Goal: Transaction & Acquisition: Purchase product/service

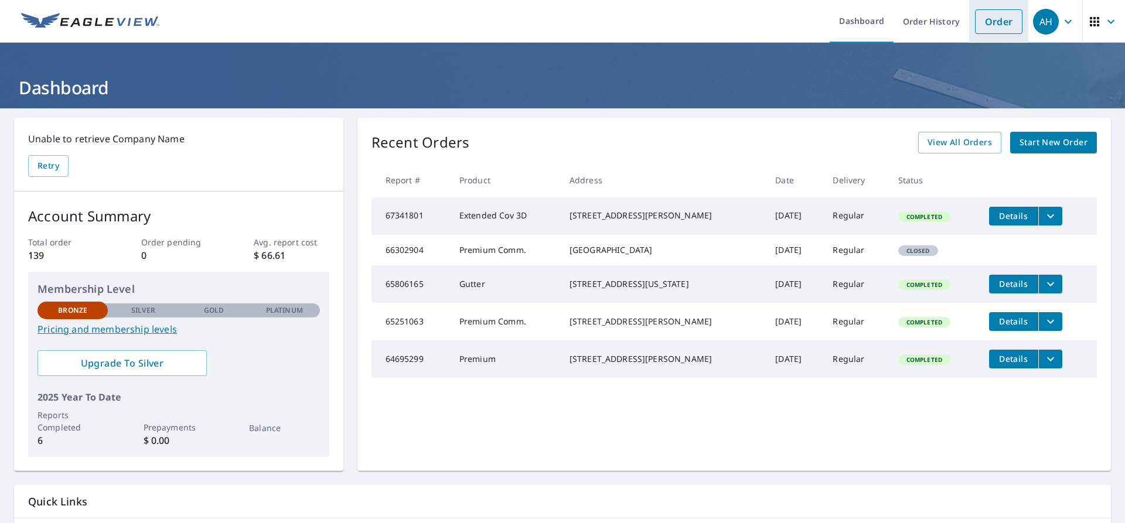
click at [981, 23] on link "Order" at bounding box center [998, 21] width 47 height 25
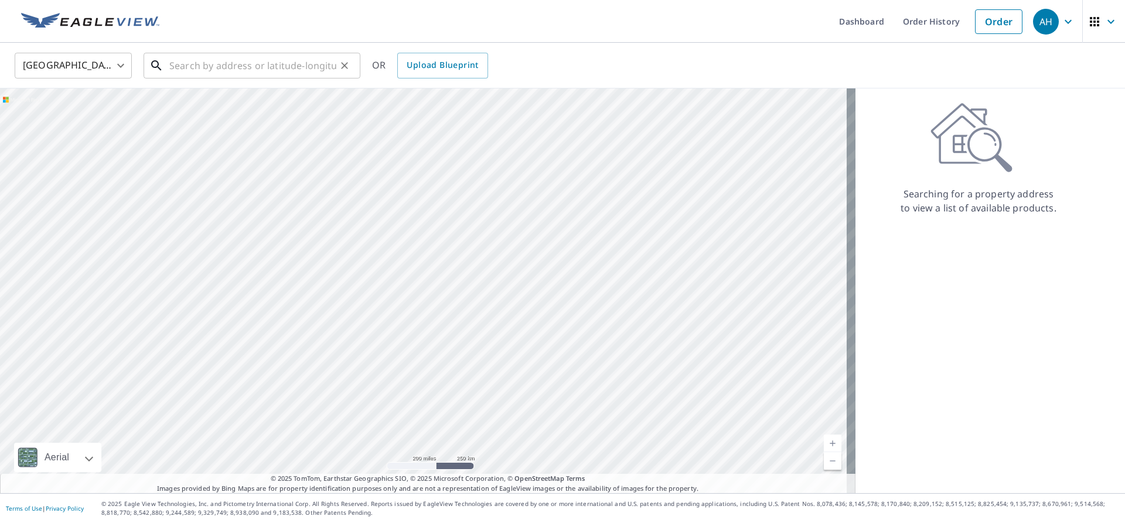
click at [170, 66] on input "text" at bounding box center [252, 65] width 167 height 33
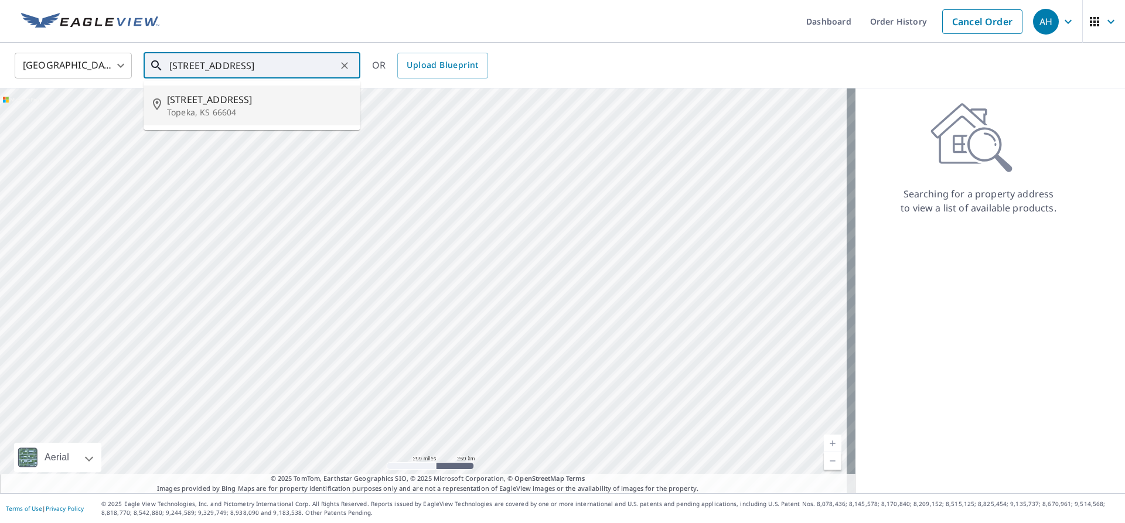
click at [232, 99] on span "[STREET_ADDRESS]" at bounding box center [259, 100] width 184 height 14
type input "[STREET_ADDRESS][PERSON_NAME]"
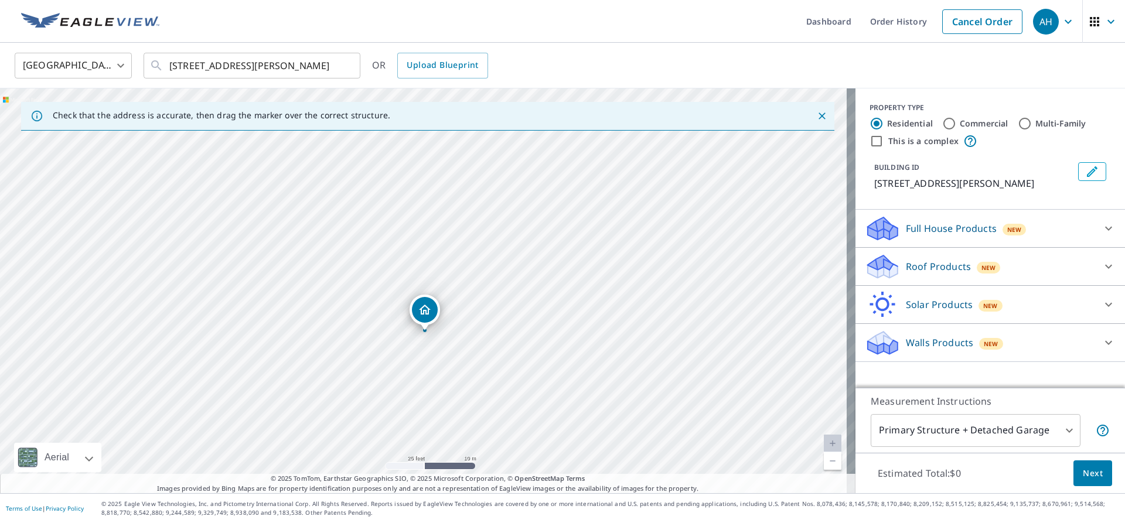
drag, startPoint x: 418, startPoint y: 327, endPoint x: 424, endPoint y: 331, distance: 7.2
click at [1020, 124] on input "Multi-Family" at bounding box center [1025, 124] width 14 height 14
radio input "true"
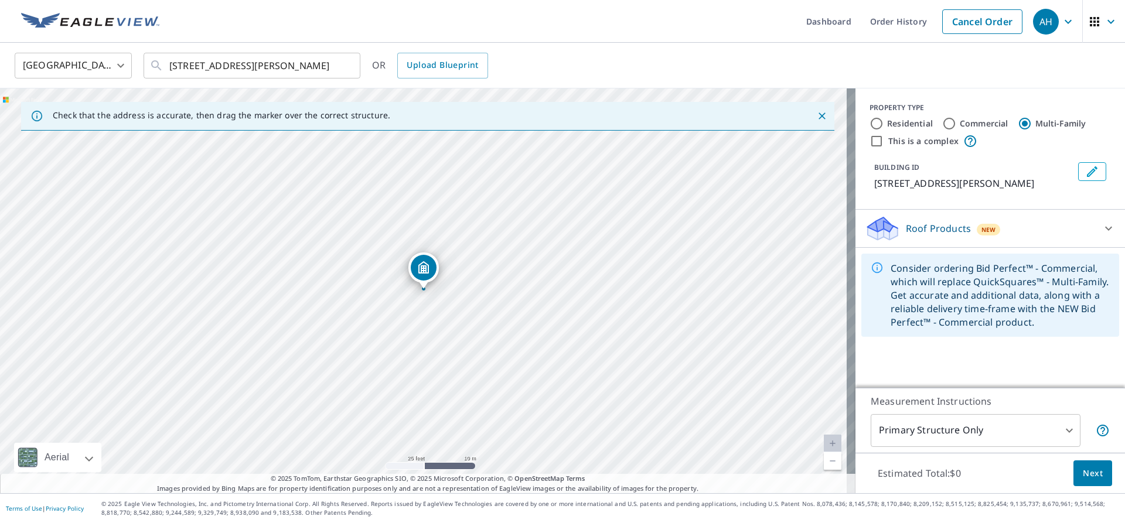
click at [1059, 431] on body "AH AH Dashboard Order History Cancel Order AH [GEOGRAPHIC_DATA] [GEOGRAPHIC_DAT…" at bounding box center [562, 261] width 1125 height 523
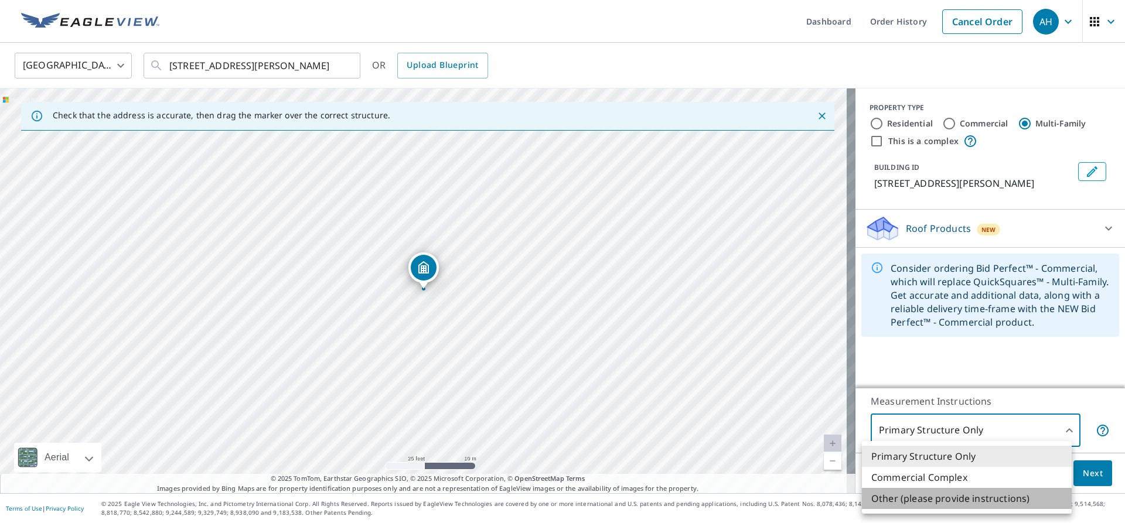
click at [948, 495] on li "Other (please provide instructions)" at bounding box center [967, 498] width 210 height 21
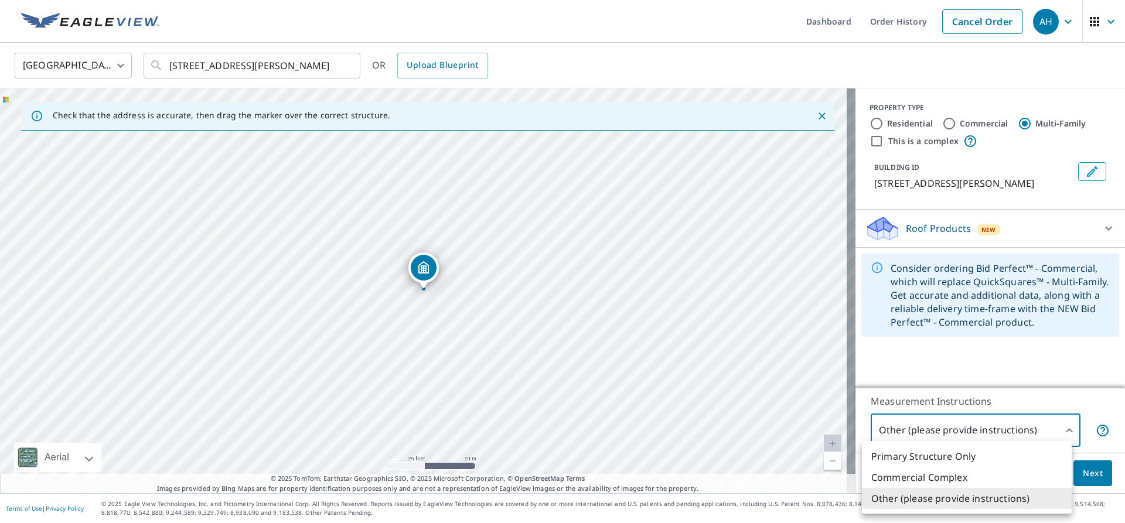
click at [1063, 431] on body "AH AH Dashboard Order History Cancel Order AH [GEOGRAPHIC_DATA] [GEOGRAPHIC_DAT…" at bounding box center [562, 261] width 1125 height 523
click at [897, 455] on li "Primary Structure Only" at bounding box center [967, 456] width 210 height 21
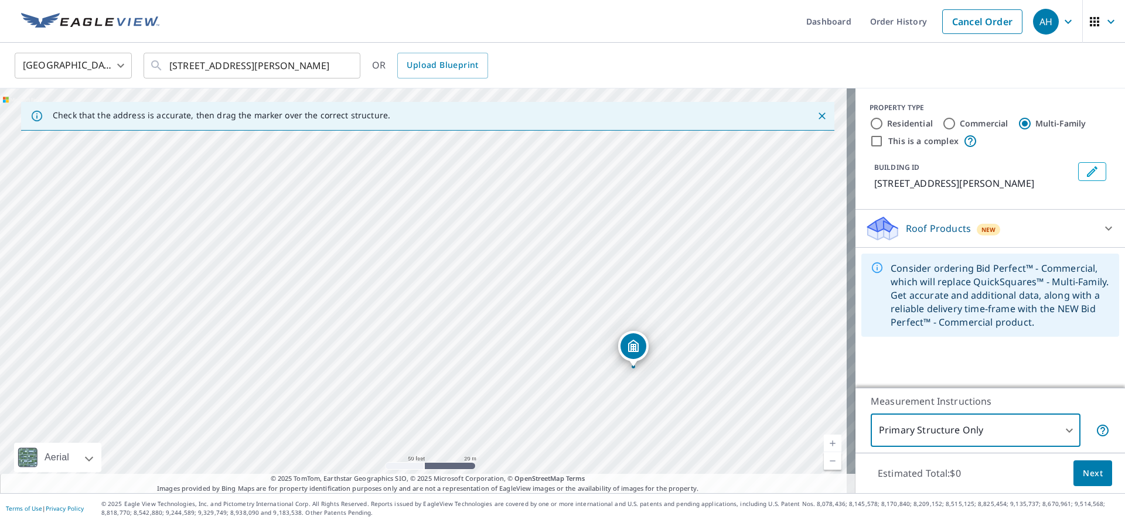
click at [1075, 465] on button "Next" at bounding box center [1092, 474] width 39 height 26
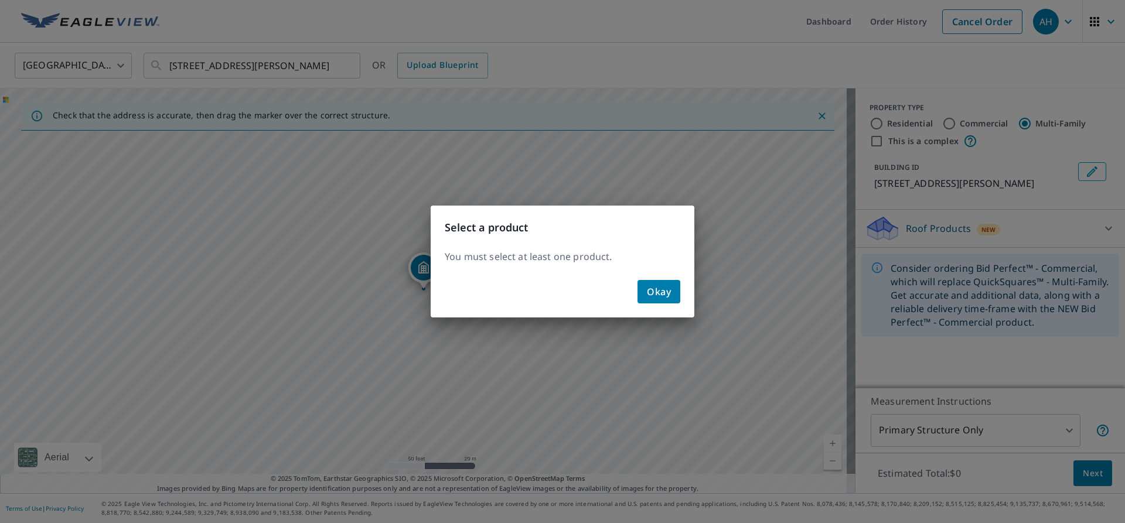
click at [667, 288] on span "Okay" at bounding box center [659, 292] width 24 height 16
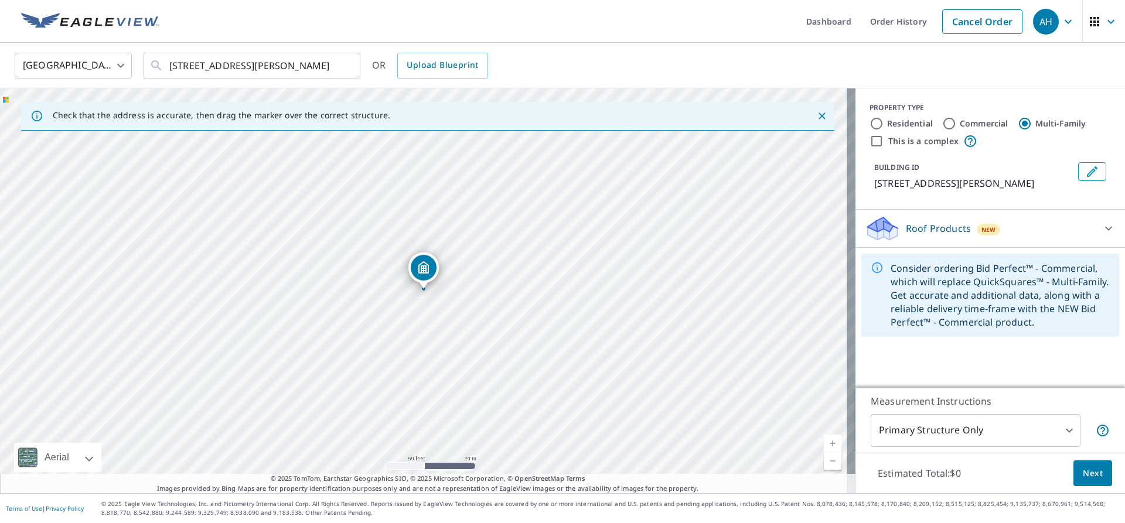
click at [1105, 231] on icon at bounding box center [1108, 229] width 7 height 4
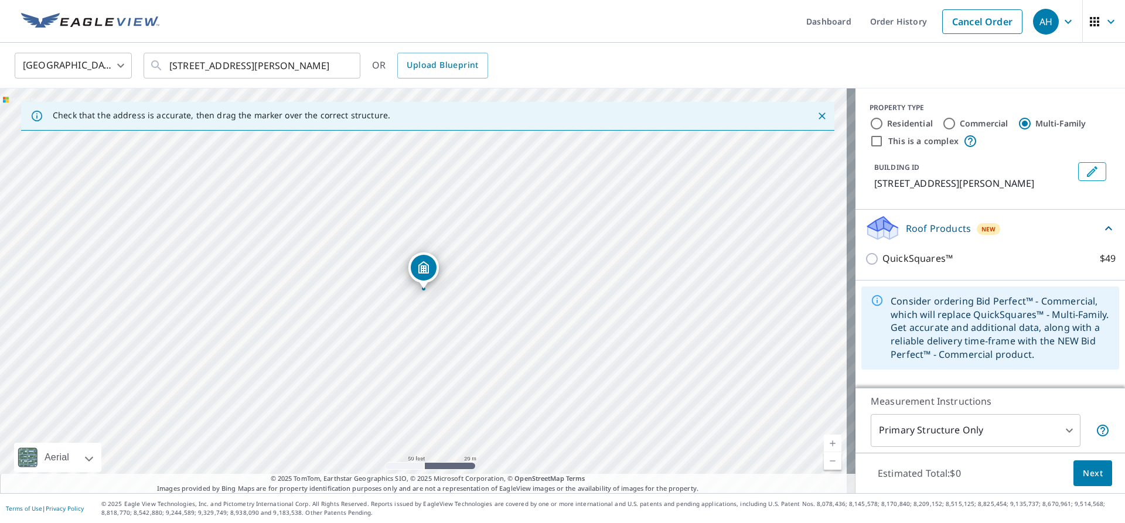
click at [919, 236] on p "Roof Products" at bounding box center [938, 228] width 65 height 14
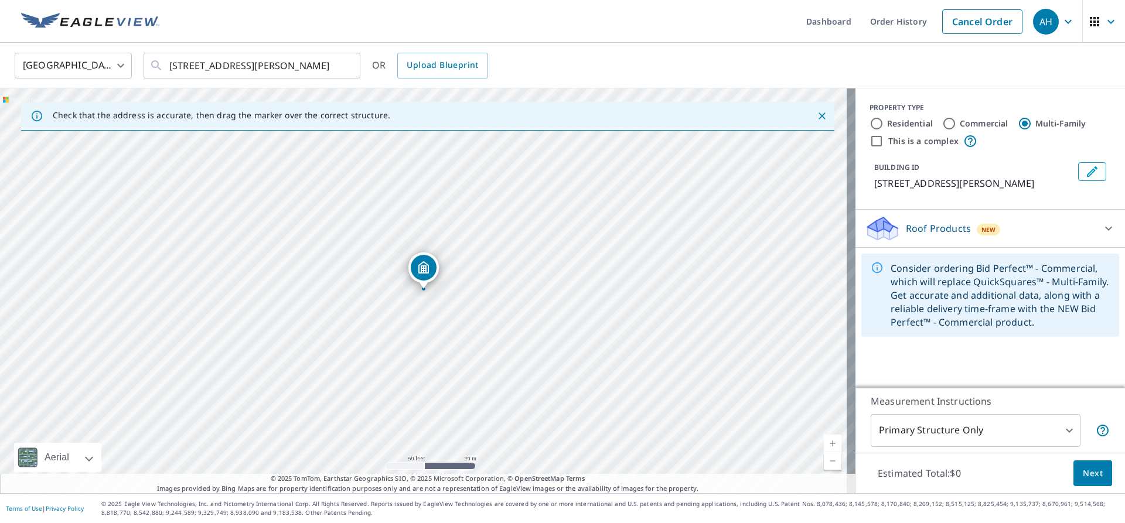
click at [1075, 465] on button "Next" at bounding box center [1092, 474] width 39 height 26
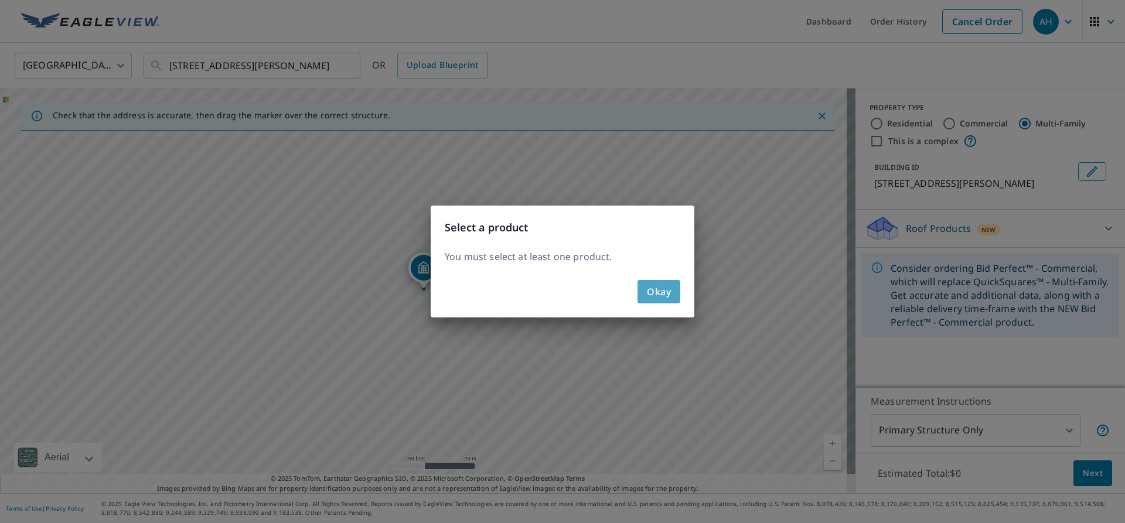
click at [659, 288] on span "Okay" at bounding box center [659, 292] width 24 height 16
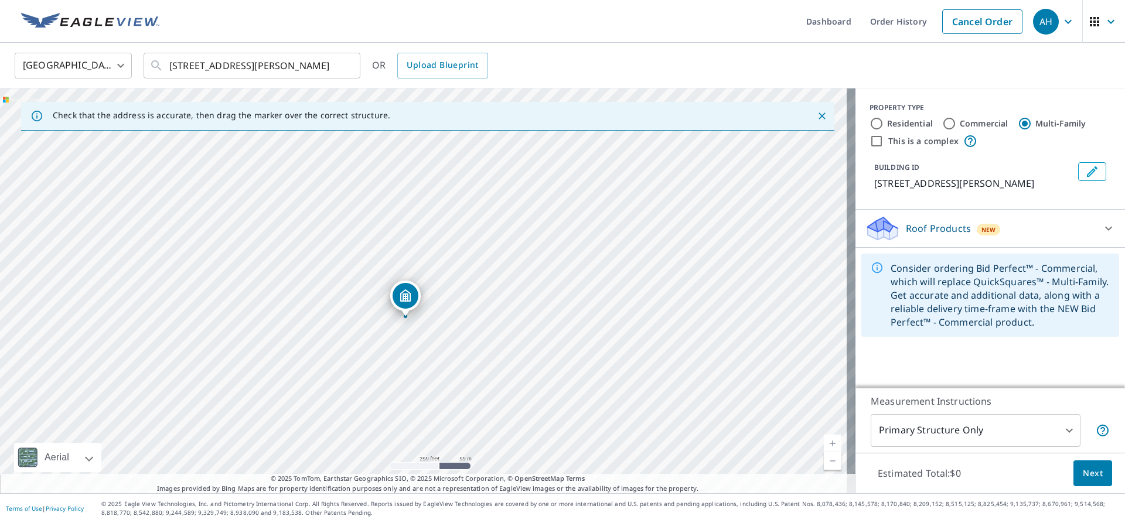
drag, startPoint x: 410, startPoint y: 294, endPoint x: 413, endPoint y: 346, distance: 52.2
click at [413, 346] on div "[STREET_ADDRESS][PERSON_NAME]" at bounding box center [427, 290] width 855 height 405
drag, startPoint x: 409, startPoint y: 339, endPoint x: 485, endPoint y: 310, distance: 81.4
click at [485, 310] on div "[STREET_ADDRESS][PERSON_NAME]" at bounding box center [427, 290] width 855 height 405
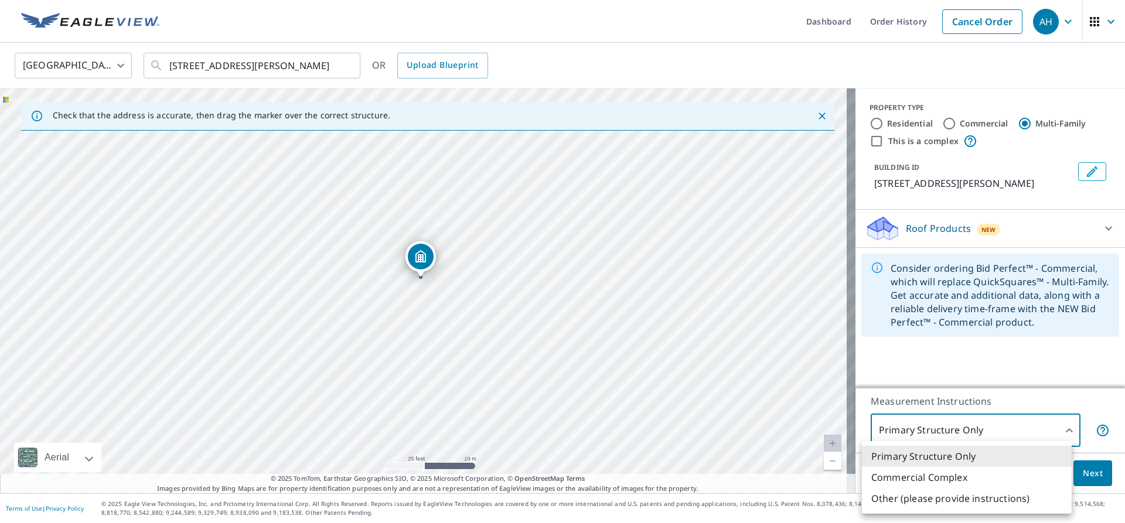
click at [1061, 425] on body "AH AH Dashboard Order History Cancel Order AH [GEOGRAPHIC_DATA] [GEOGRAPHIC_DAT…" at bounding box center [562, 261] width 1125 height 523
click at [964, 472] on li "Commercial Complex" at bounding box center [967, 477] width 210 height 21
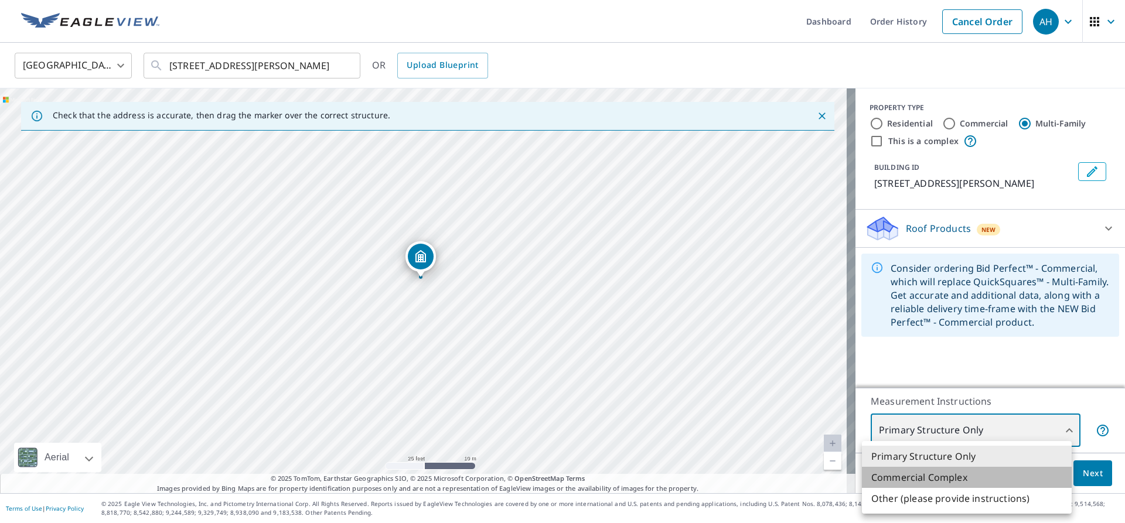
type input "4"
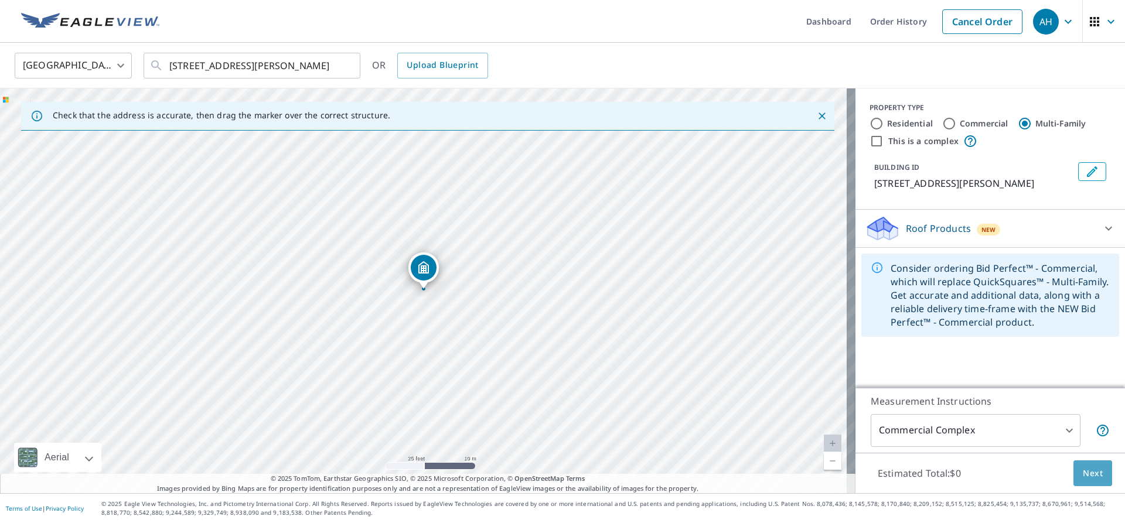
click at [1083, 466] on span "Next" at bounding box center [1093, 473] width 20 height 15
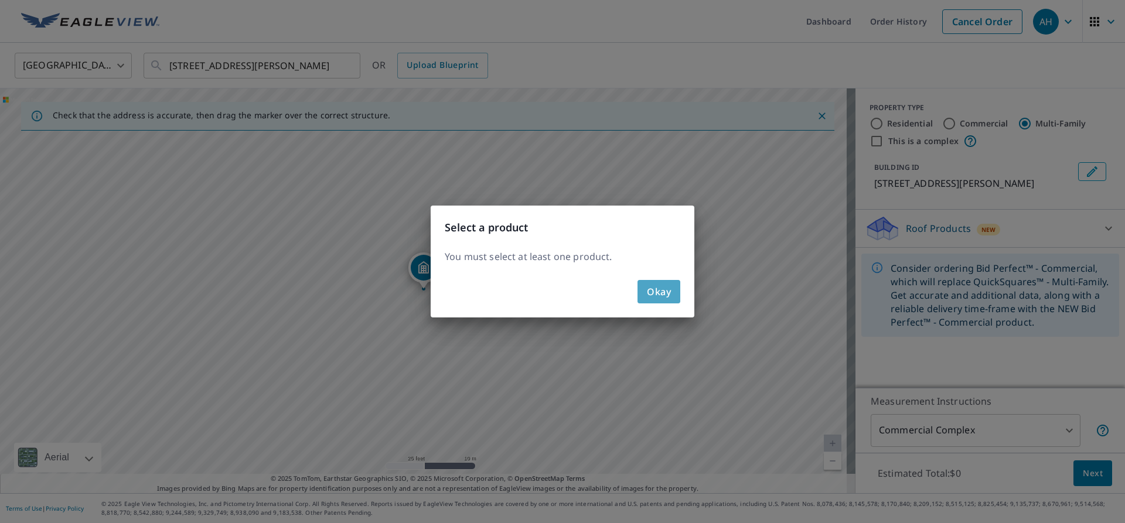
click at [657, 284] on span "Okay" at bounding box center [659, 292] width 24 height 16
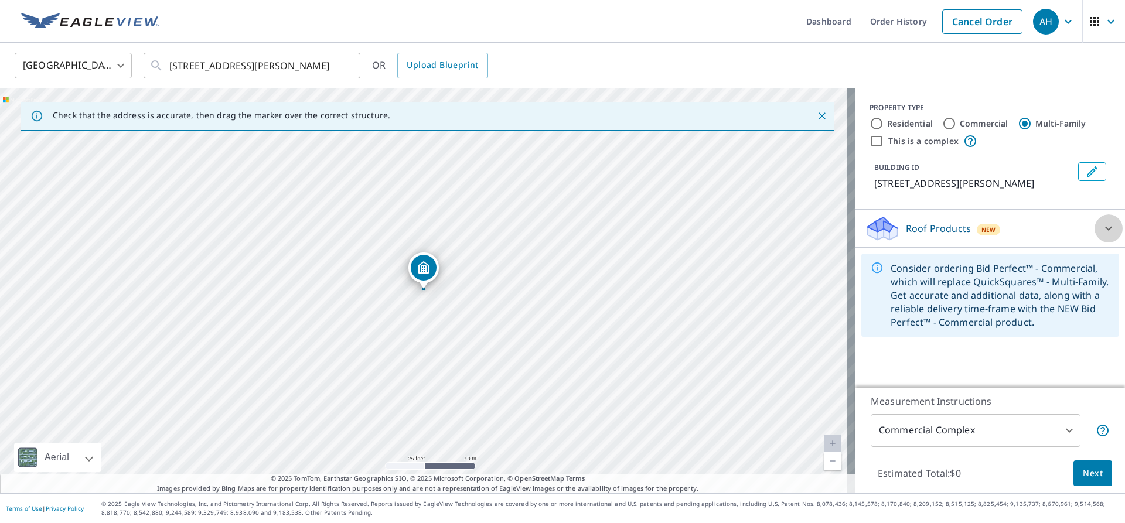
click at [1105, 231] on icon at bounding box center [1108, 229] width 7 height 4
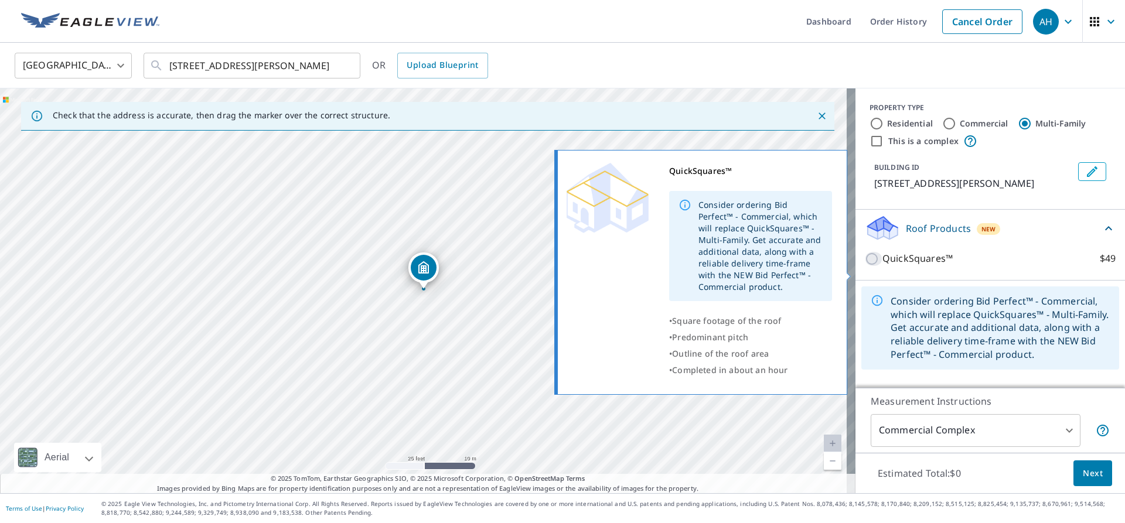
click at [865, 266] on input "QuickSquares™ $49" at bounding box center [874, 259] width 18 height 14
checkbox input "true"
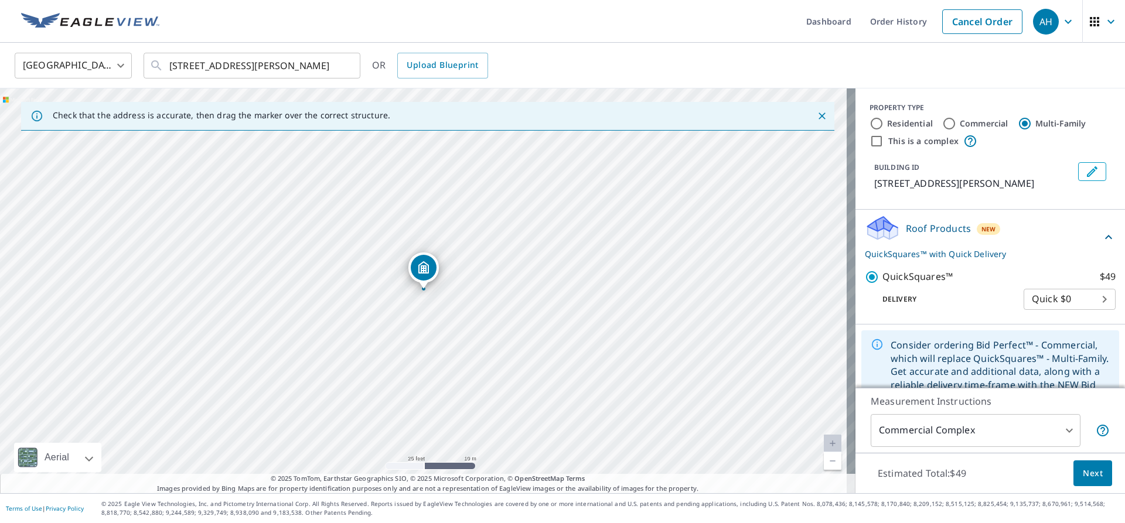
click at [1083, 471] on span "Next" at bounding box center [1093, 473] width 20 height 15
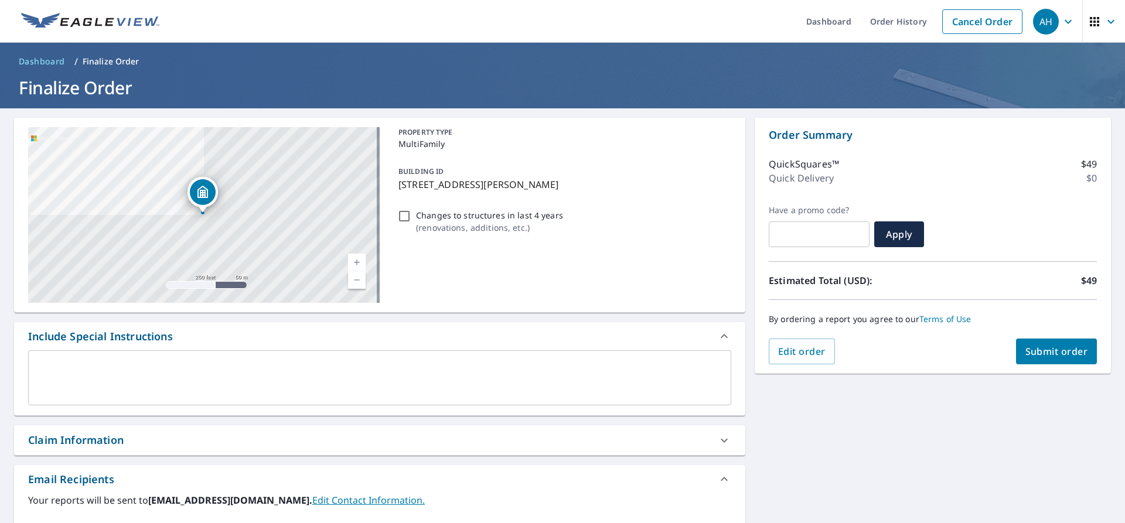
click at [50, 360] on div "x ​" at bounding box center [379, 377] width 703 height 55
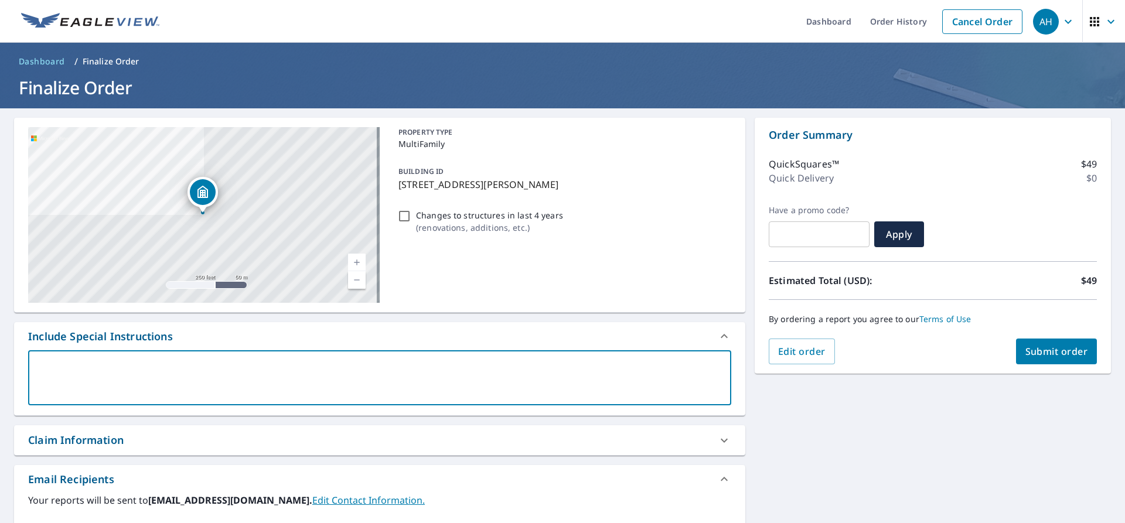
type textarea "I"
type textarea "x"
type textarea "I"
type textarea "x"
type textarea "I o"
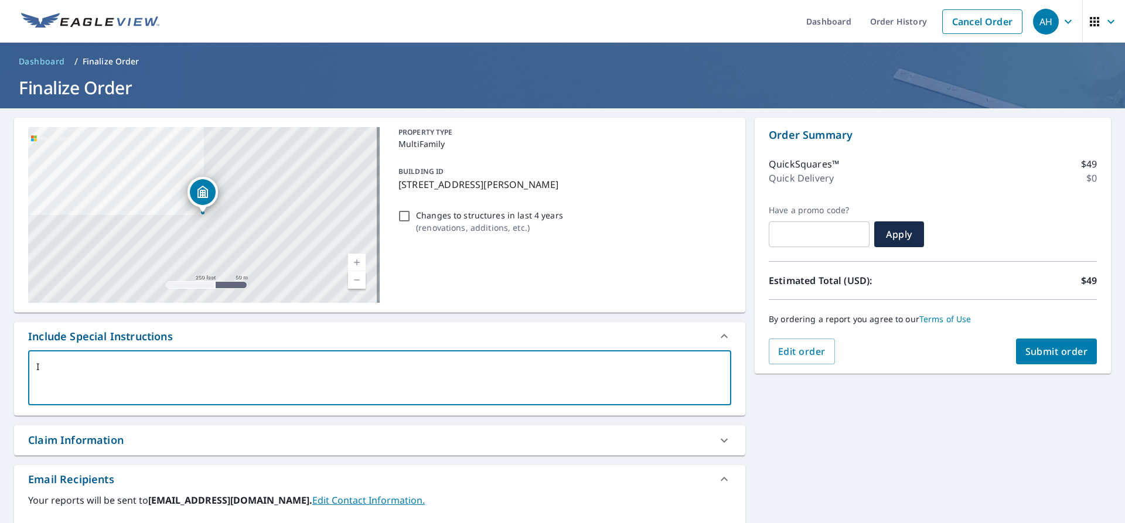
type textarea "x"
type textarea "I on"
type textarea "x"
type textarea "I onl"
type textarea "x"
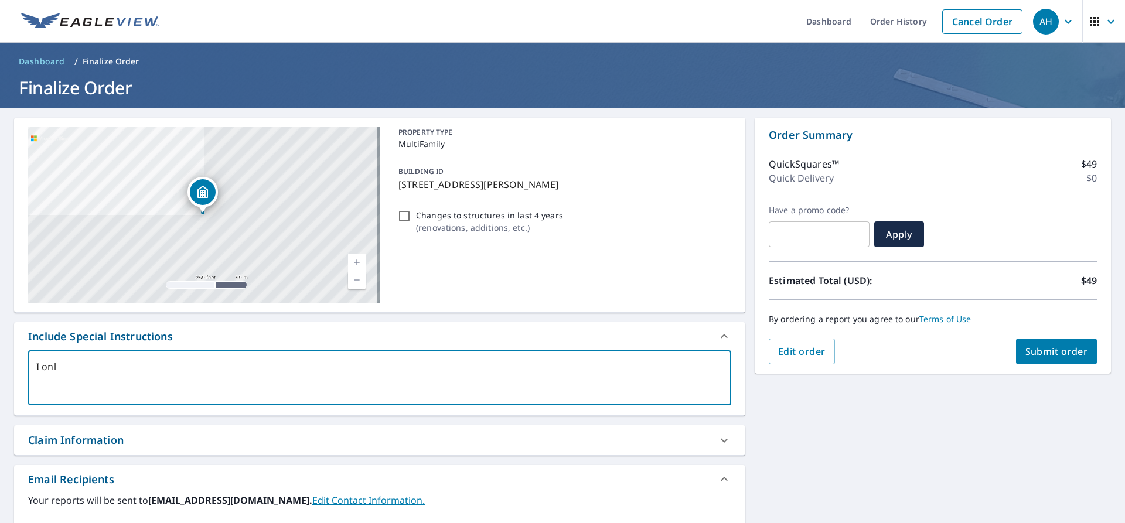
type textarea "I only"
type textarea "x"
type textarea "I only"
type textarea "x"
type textarea "I only n"
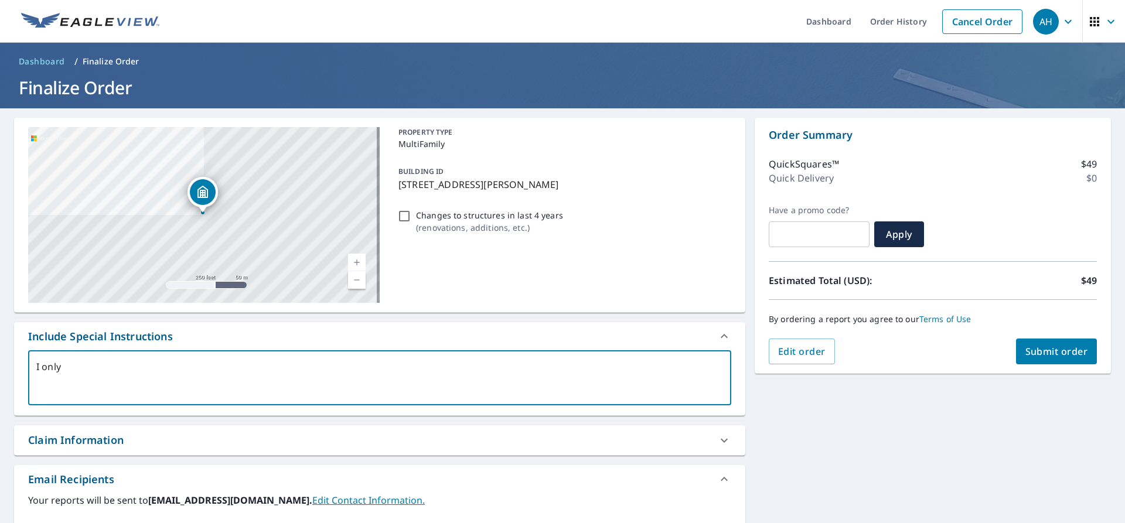
type textarea "x"
type textarea "I only ne"
type textarea "x"
type textarea "I only nee"
type textarea "x"
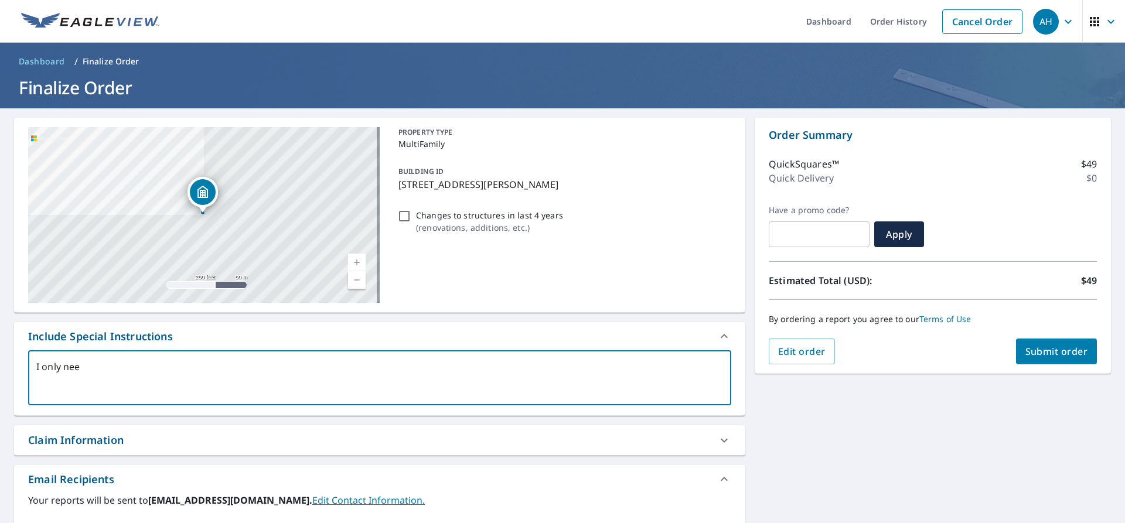
type textarea "I only need"
type textarea "x"
type textarea "I only need"
type textarea "x"
type textarea "I only need D"
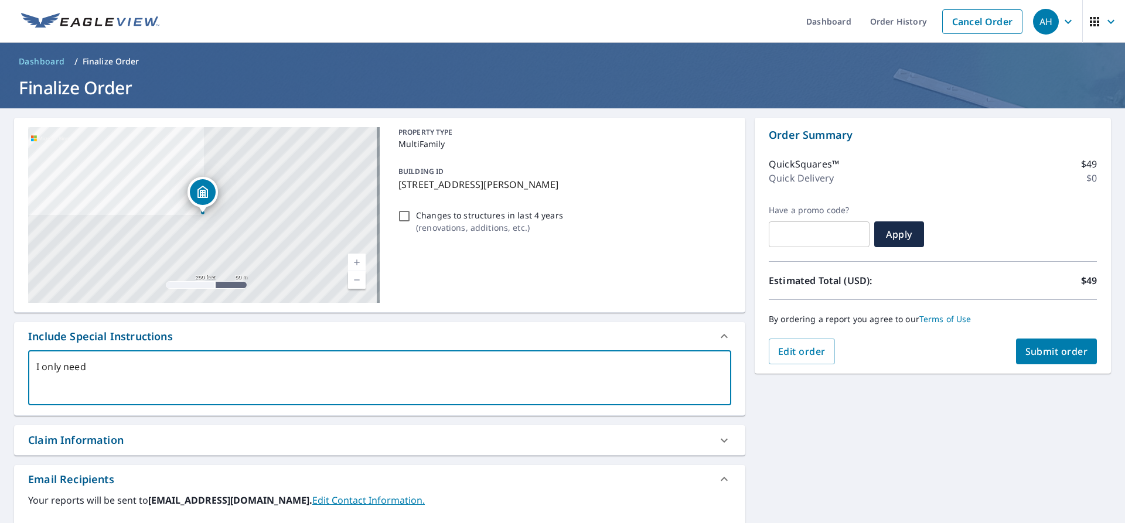
type textarea "x"
type textarea "I only need Du"
type textarea "x"
type textarea "I only need Dup"
type textarea "x"
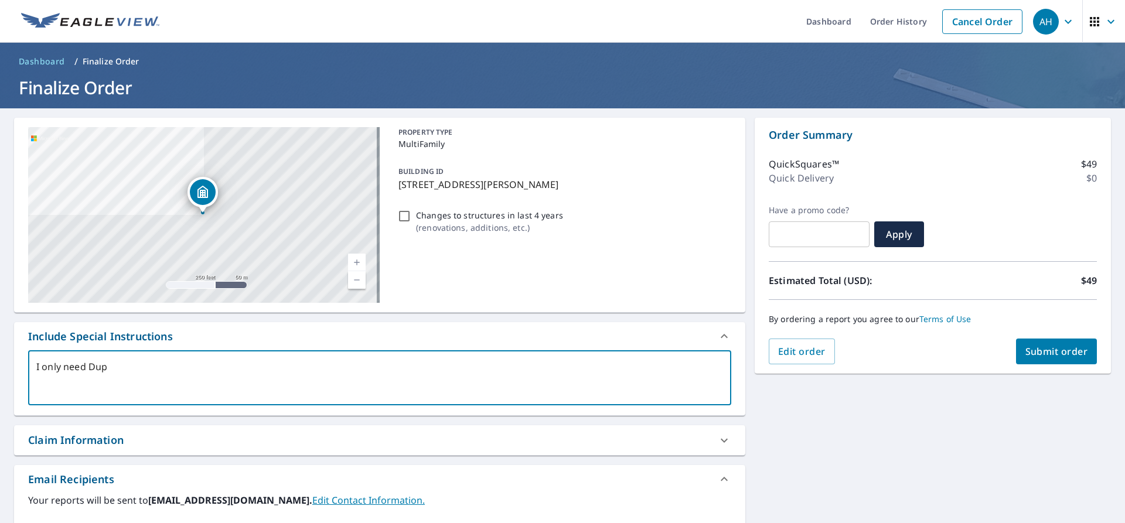
type textarea "I only need Dupl"
type textarea "x"
type textarea "I only need Duple"
type textarea "x"
type textarea "I only need Duplea"
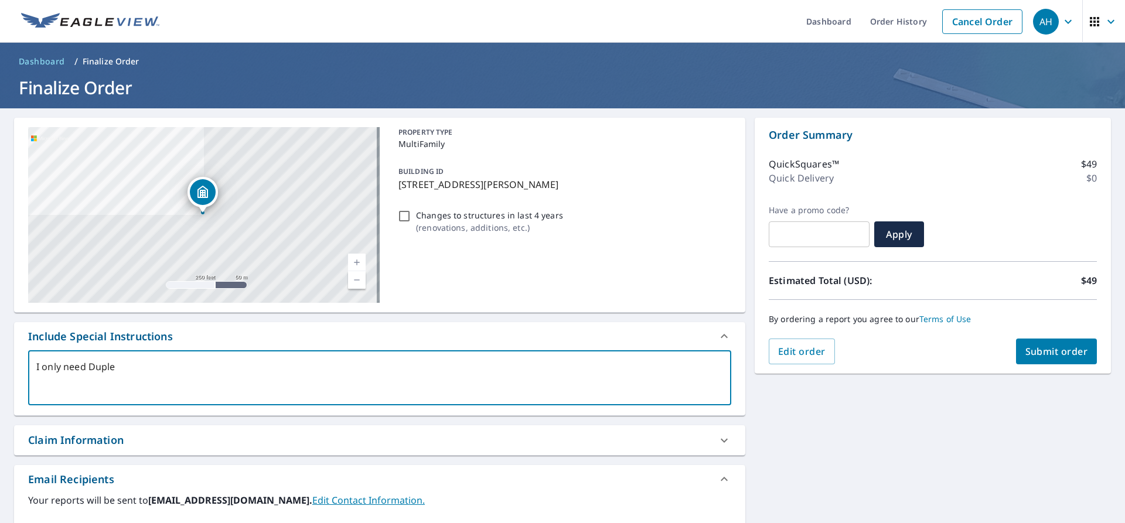
type textarea "x"
type textarea "I only need Dupleas"
type textarea "x"
type textarea "I only need Duplea"
type textarea "x"
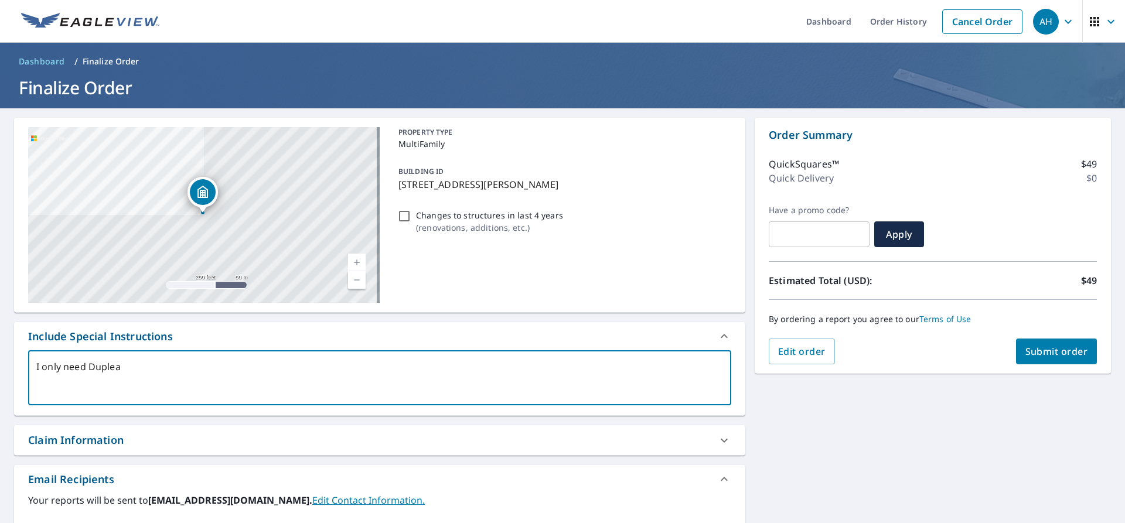
type textarea "I only need Duple"
type textarea "x"
type textarea "I only need Duplex"
type textarea "x"
type textarea "I only need Duplex"
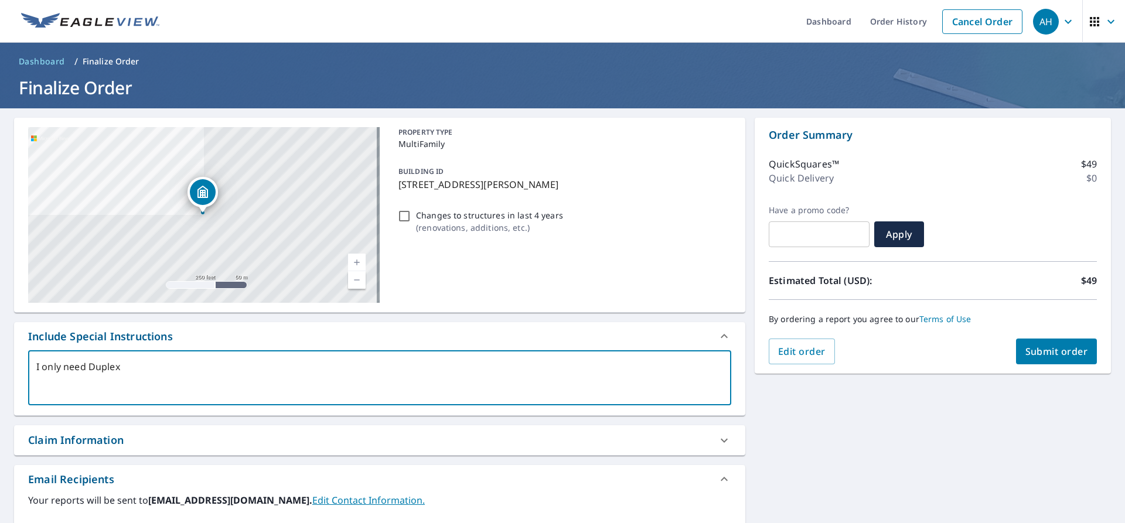
type textarea "x"
type textarea "I only need Duplex 2"
type textarea "x"
type textarea "I only need Duplex 20"
type textarea "x"
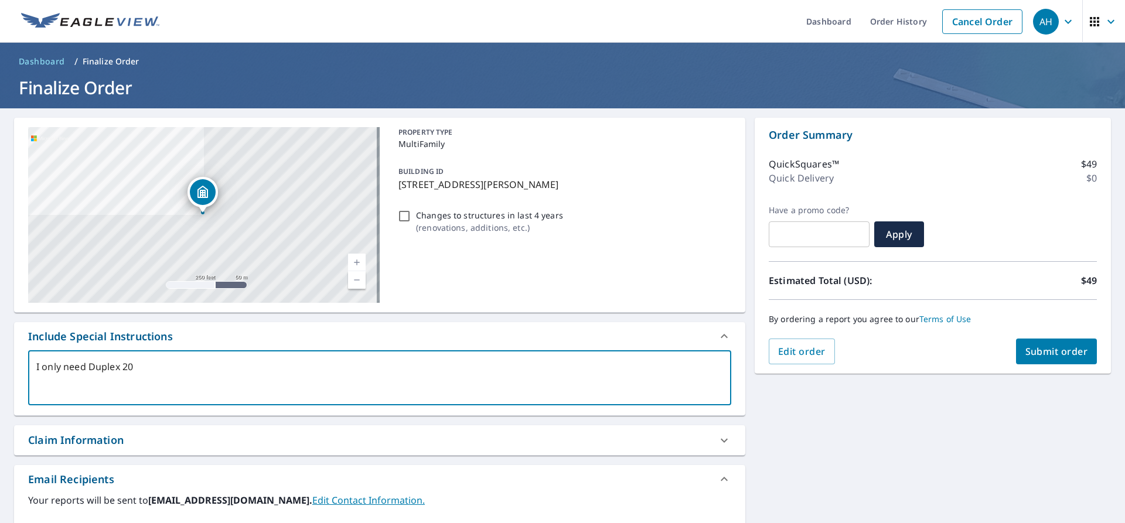
type textarea "I only need Duplex 202"
type textarea "x"
type textarea "I only need Duplex 2020"
type textarea "x"
type textarea "I only need Duplex 2020-"
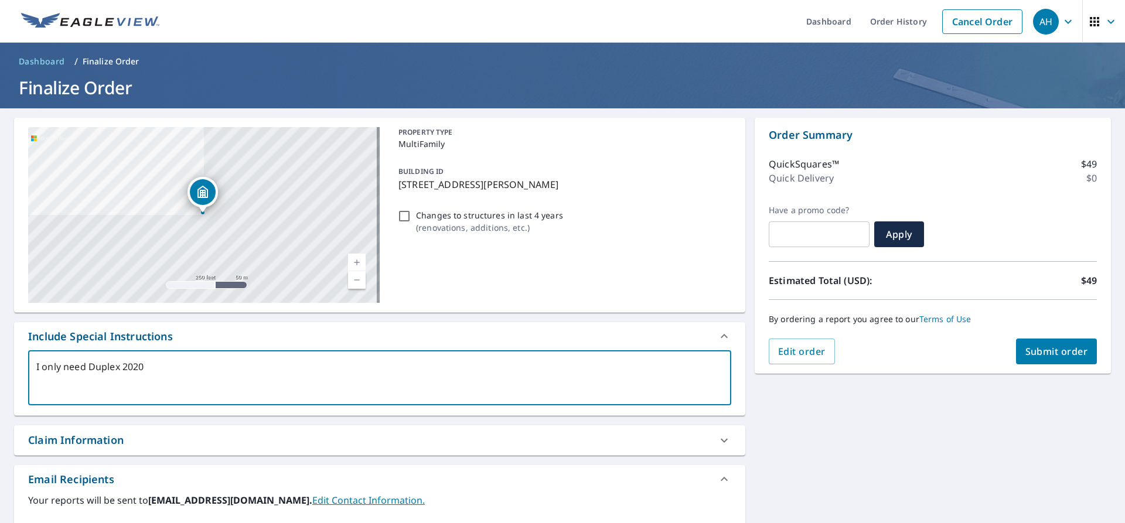
type textarea "x"
type textarea "I only need Duplex 2020"
type textarea "x"
type textarea "I only need Duplex 2020"
type textarea "x"
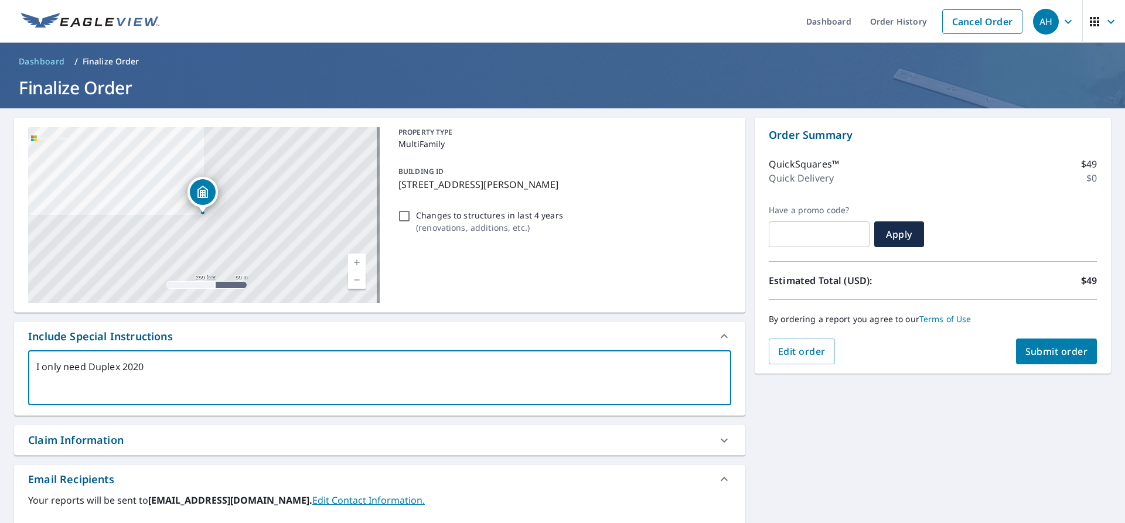
type textarea "I only need Duplex 2020 &"
type textarea "x"
type textarea "I only need Duplex 2020 &"
type textarea "x"
type textarea "I only need Duplex 2020 & 2"
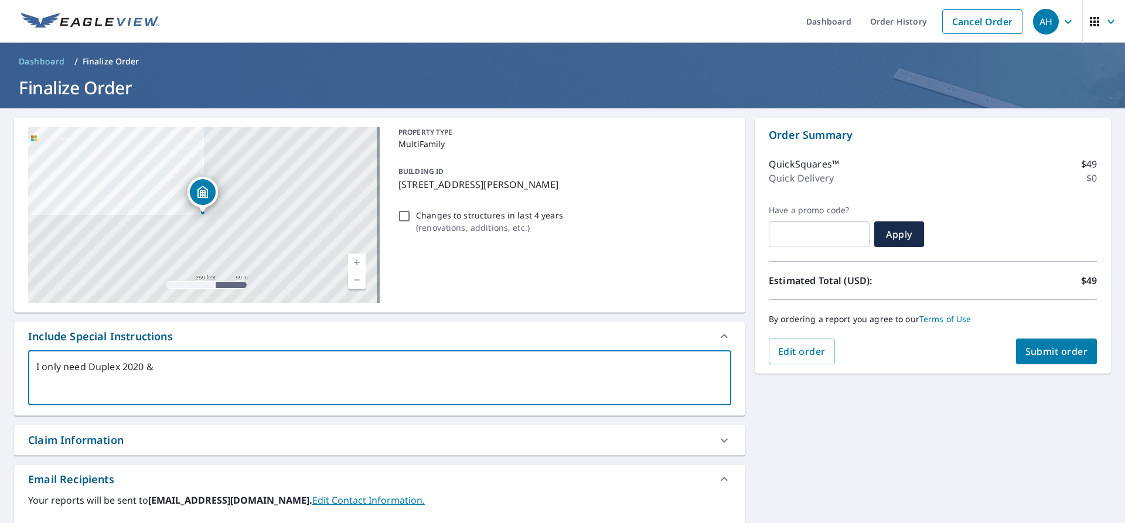
type textarea "x"
type textarea "I only need Duplex 2020 & 20"
type textarea "x"
type textarea "I only need Duplex 2020 & 202"
type textarea "x"
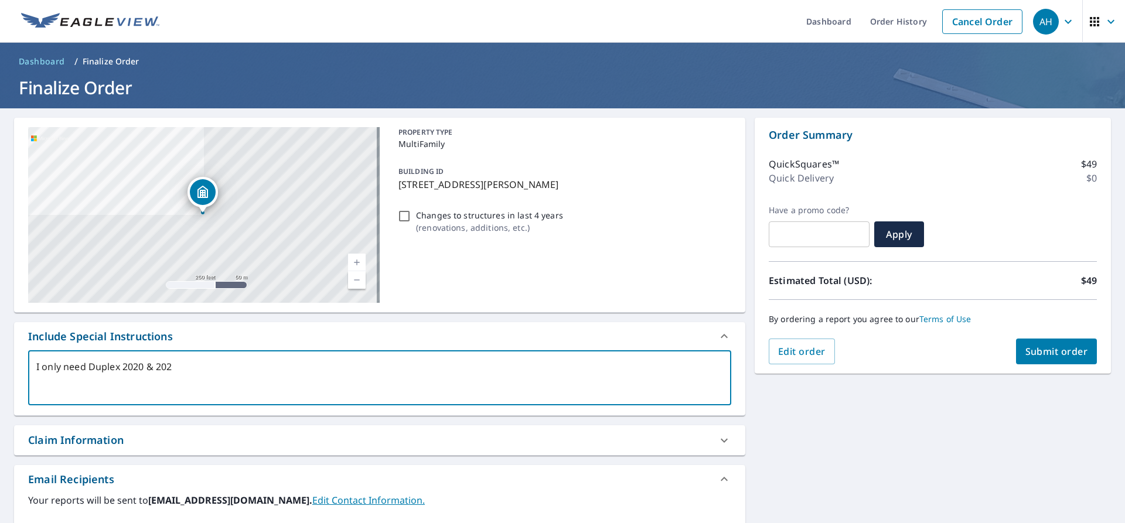
type textarea "I only need Duplex 2020 & 2022"
type textarea "x"
type textarea "I only need Duplex 2020 & 2022."
type textarea "x"
type textarea "I only need Duplex 2020 & 2022."
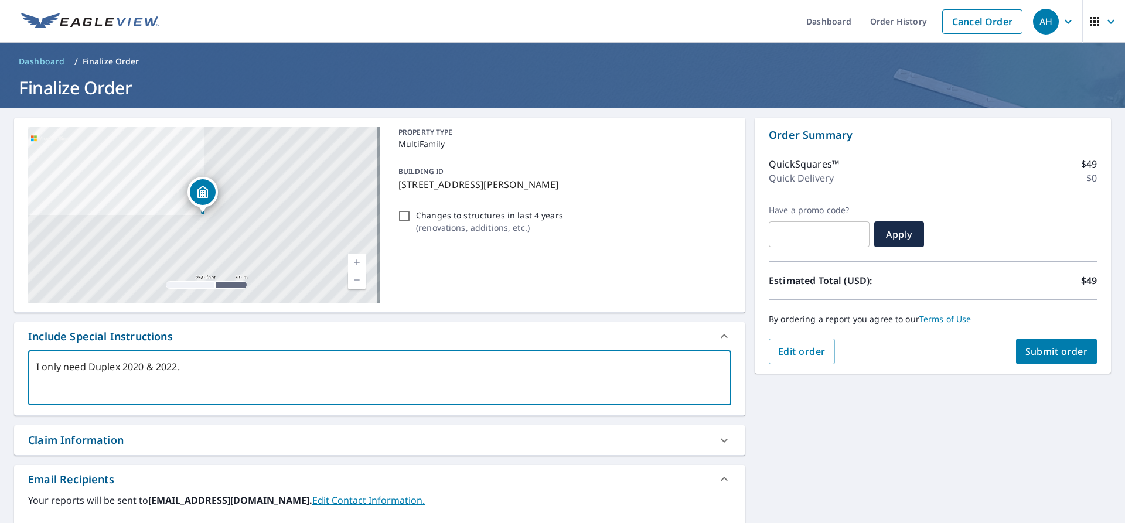
type textarea "x"
type textarea "I only need Duplex 2020 & 2022. I"
type textarea "x"
type textarea "I only need Duplex 2020 & 2022. I"
type textarea "x"
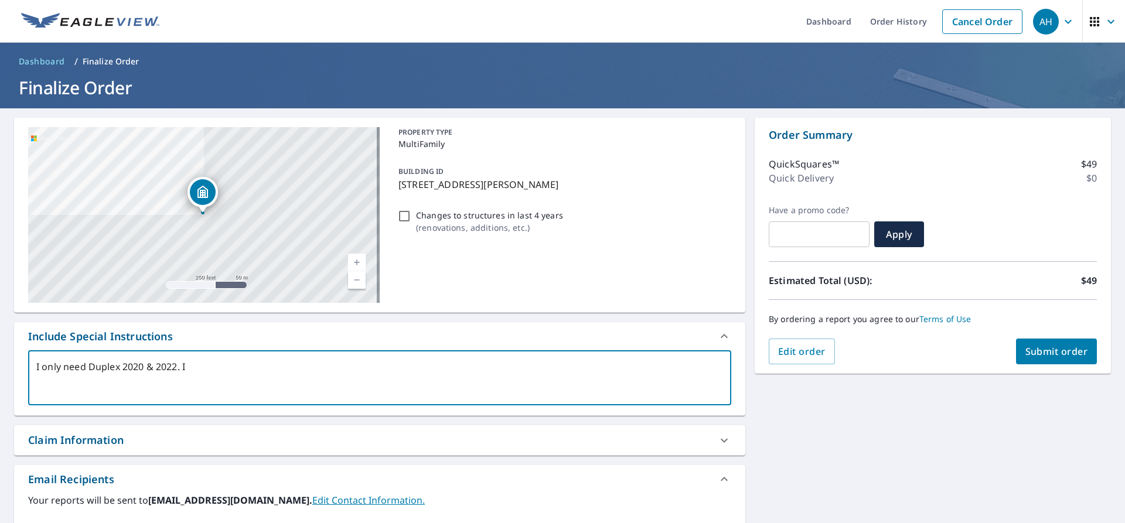
type textarea "I only need Duplex 2020 & 2022. I d"
type textarea "x"
type textarea "I only need Duplex 2020 & 2022. I do"
type textarea "x"
type textarea "I only need Duplex 2020 & 2022. I don"
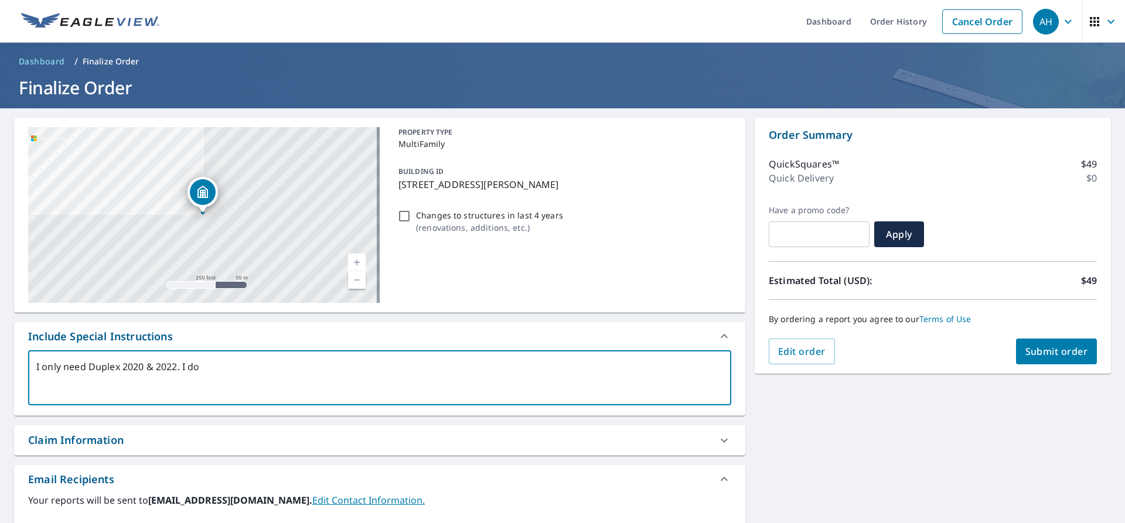
type textarea "x"
type textarea "I only need Duplex 2020 & 2022. I do"
type textarea "x"
type textarea "I only need Duplex 2020 & 2022. I d"
type textarea "x"
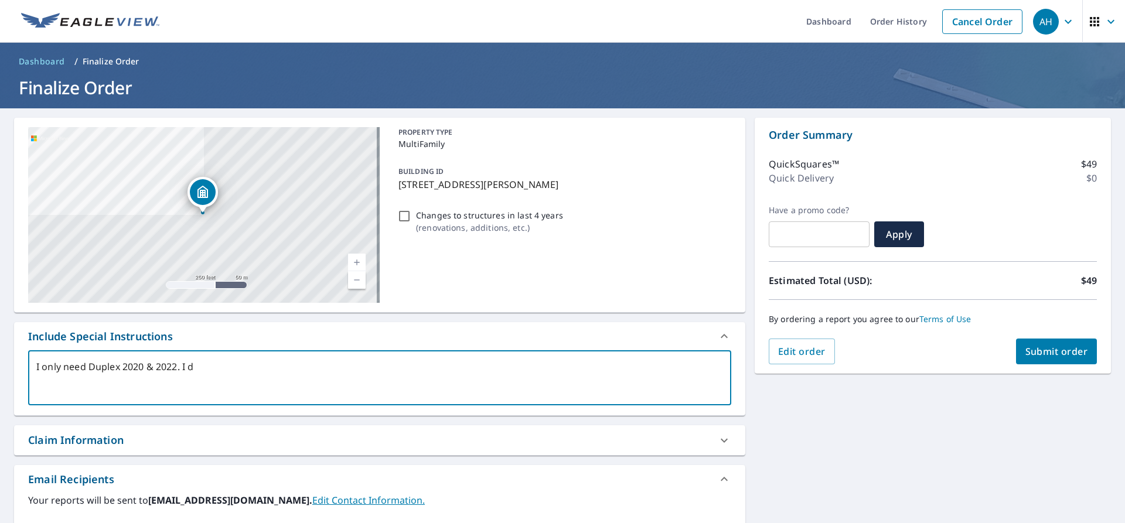
type textarea "I only need Duplex 2020 & 2022. I"
type textarea "x"
type textarea "I only need Duplex 2020 & 2022. I"
type textarea "x"
type textarea "I only need Duplex 2020 & 2022."
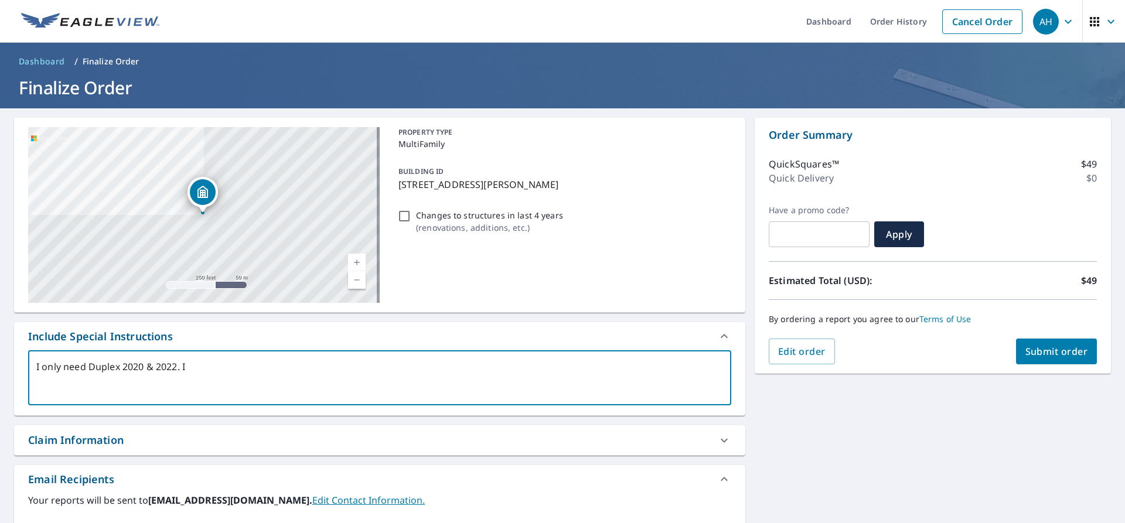
type textarea "x"
type textarea "I only need Duplex 2020 & 2022. T"
type textarea "x"
type textarea "I only need Duplex 2020 & 2022. Th"
type textarea "x"
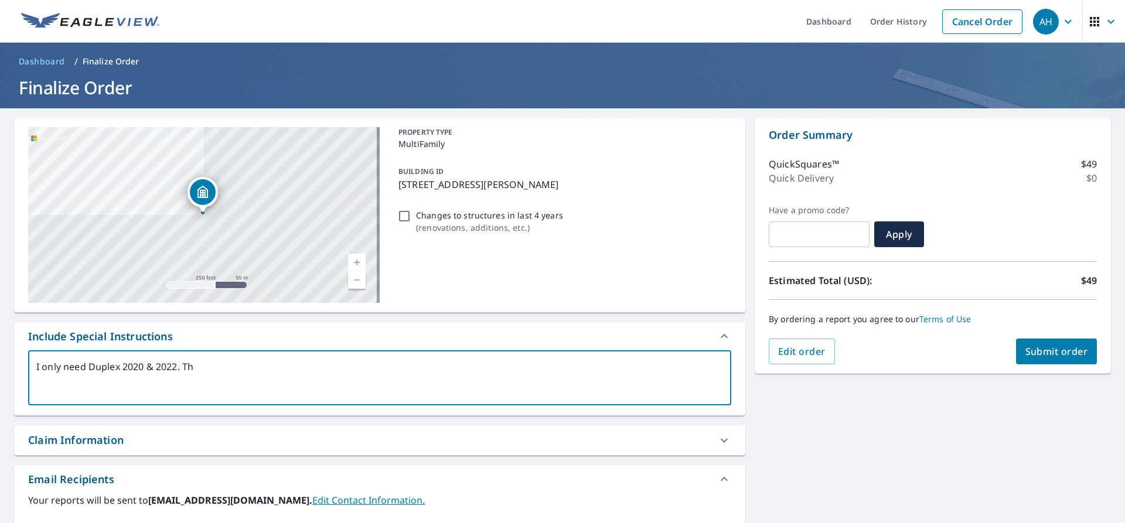
type textarea "I only need Duplex 2020 & 2022. Tha"
type textarea "x"
type textarea "I only need Duplex 2020 & 2022. Than"
type textarea "x"
type textarea "I only need Duplex 2020 & 2022. Thank"
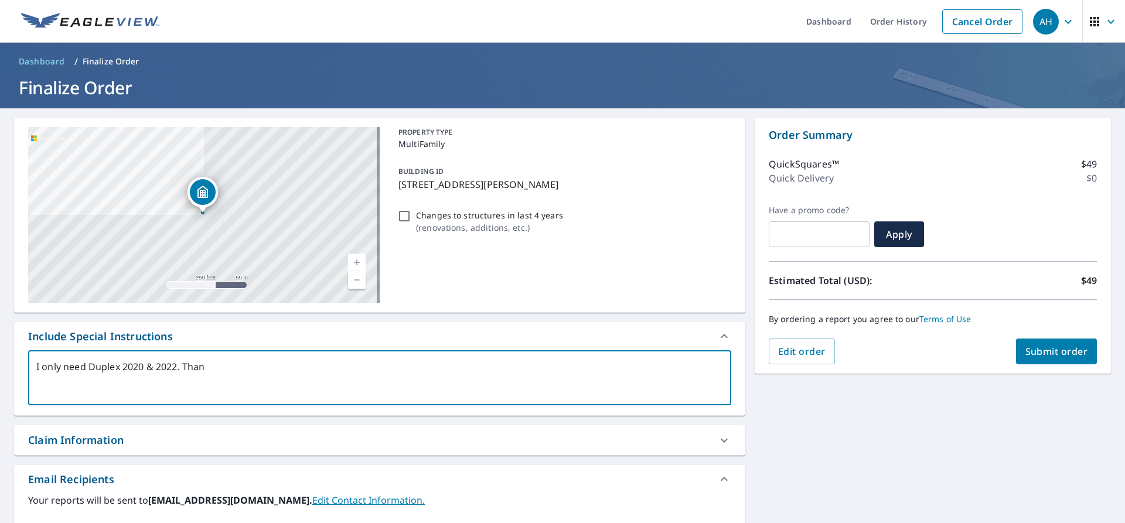
type textarea "x"
type textarea "I only need Duplex 2020 & 2022. Thanks"
type textarea "x"
type textarea "I only need Duplex 2020 & 2022. Thanks,"
type textarea "x"
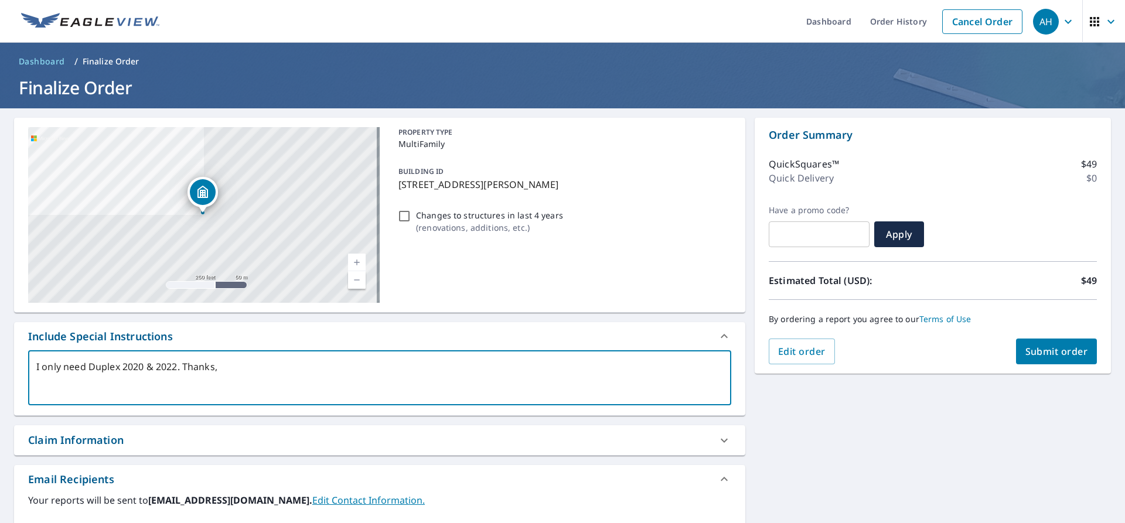
type textarea "I only need Duplex 2020 & 2022. Thanks,"
type textarea "x"
type textarea "I only need Duplex 2020 & 2022. Thanks,"
type textarea "x"
type textarea "I only need Duplex 2020 & 2022. Thanks, A"
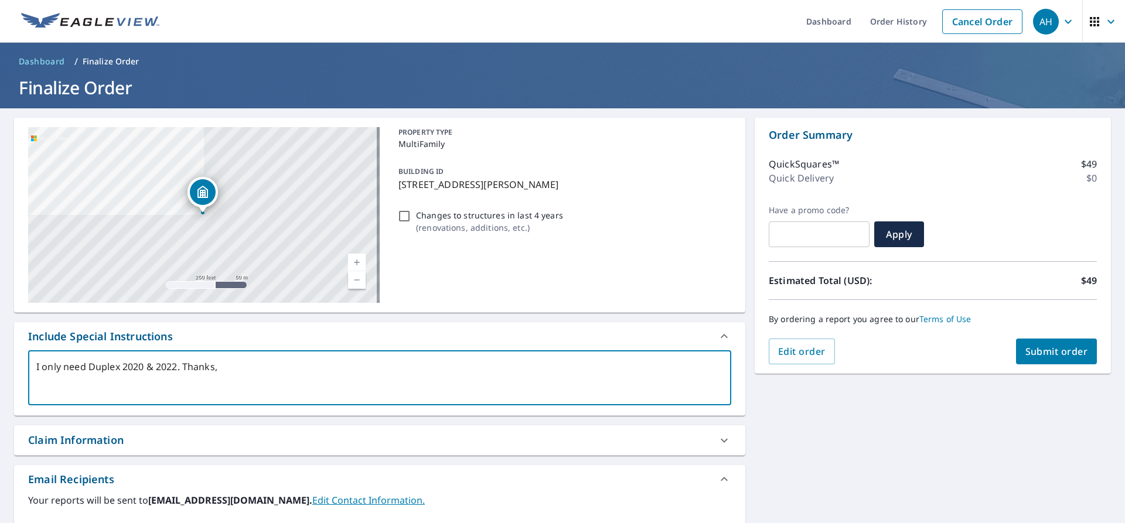
type textarea "x"
type textarea "I only need Duplex 2020 & 2022. Thanks, Ad"
type textarea "x"
type textarea "I only need Duplex 2020 & 2022. Thanks, [PERSON_NAME]"
type textarea "x"
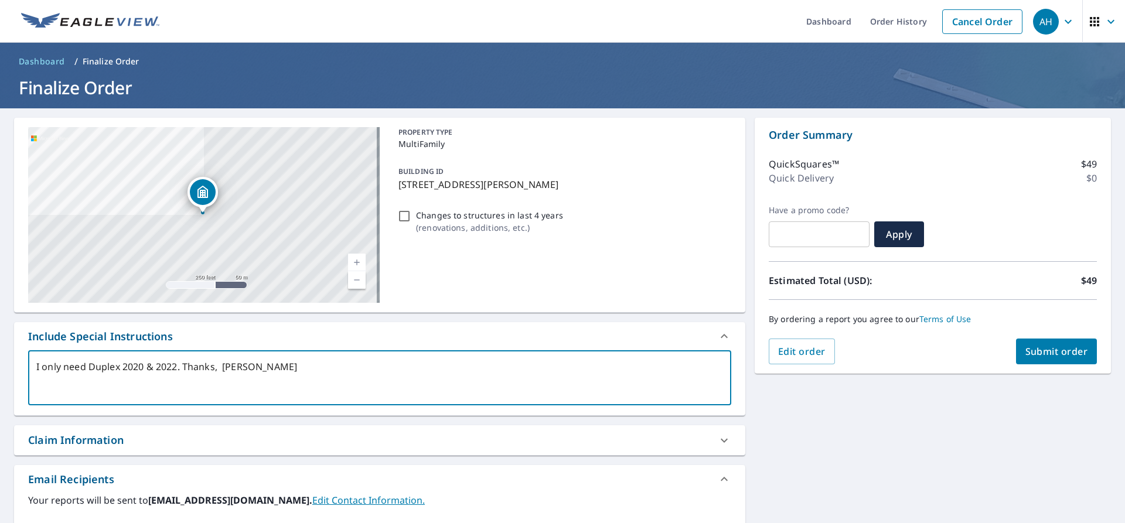
type textarea "I only need Duplex 2020 & 2022. Thanks, [PERSON_NAME]"
type textarea "x"
type textarea "I only need Duplex 2020 & 2022. Thanks, [PERSON_NAME]"
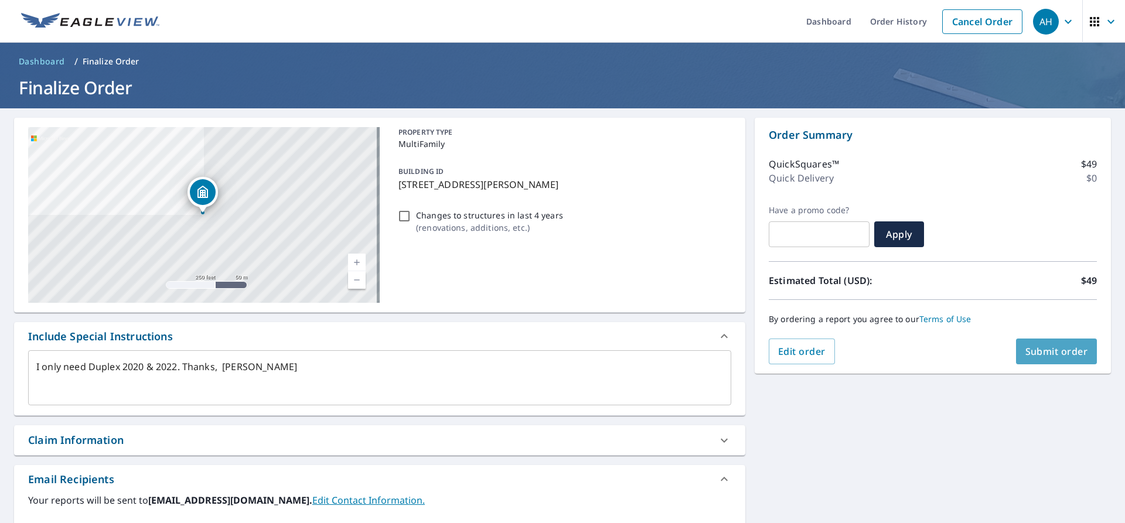
click at [1039, 351] on span "Submit order" at bounding box center [1056, 351] width 63 height 13
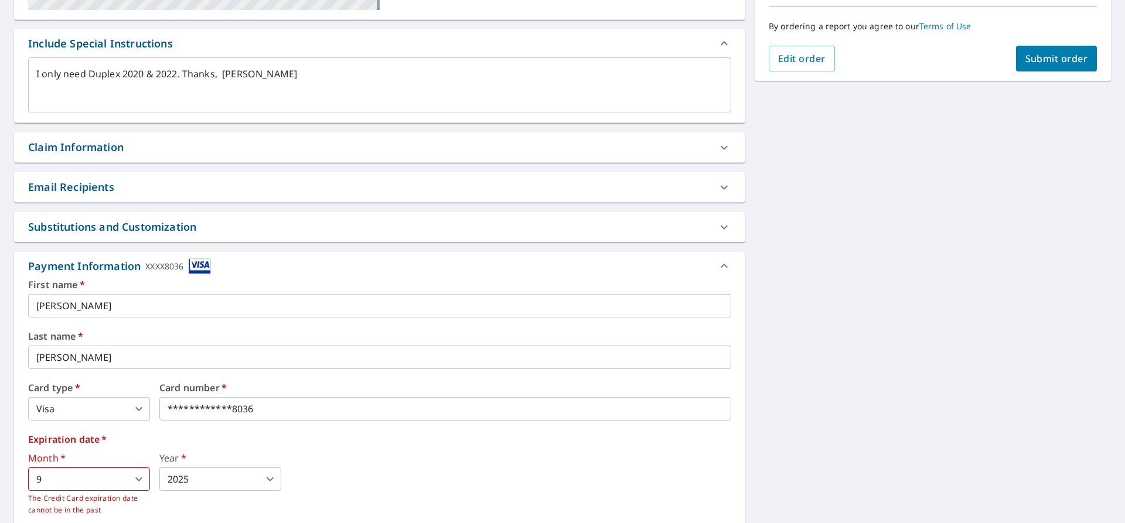
scroll to position [352, 0]
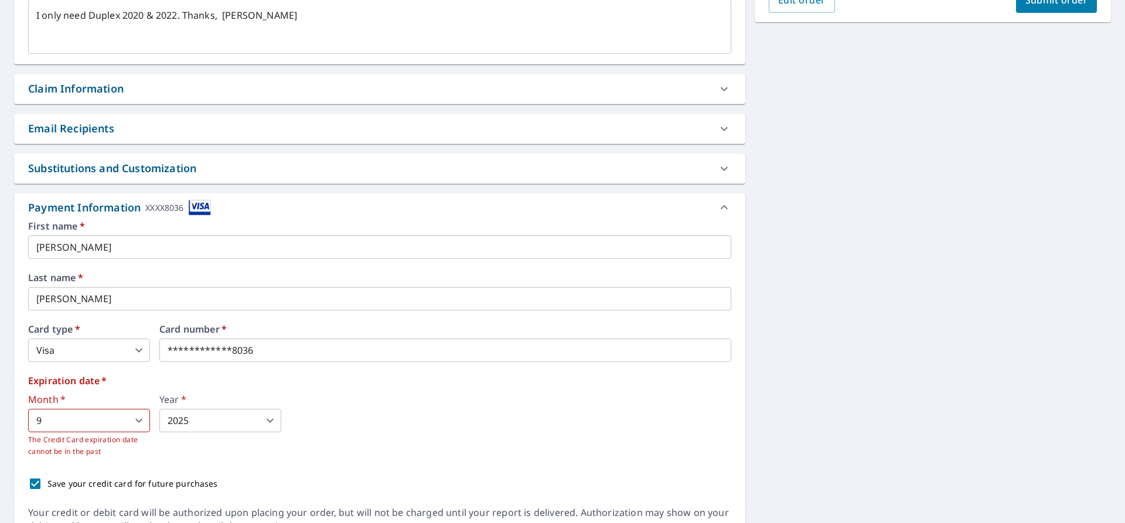
click at [140, 421] on body "AH AH Dashboard Order History Cancel Order AH Dashboard / Finalize Order Finali…" at bounding box center [562, 261] width 1125 height 523
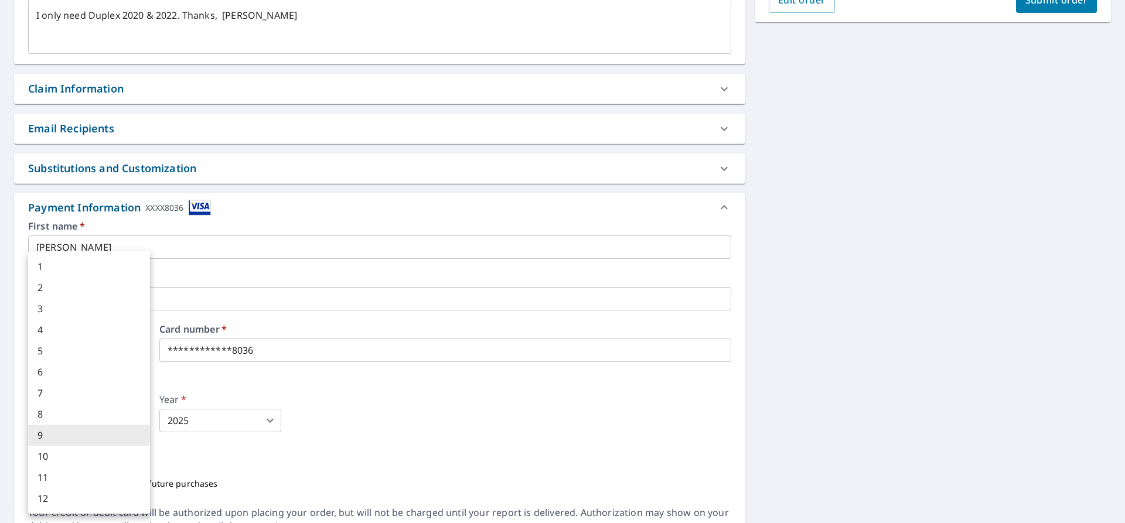
click at [94, 428] on li "9" at bounding box center [89, 435] width 122 height 21
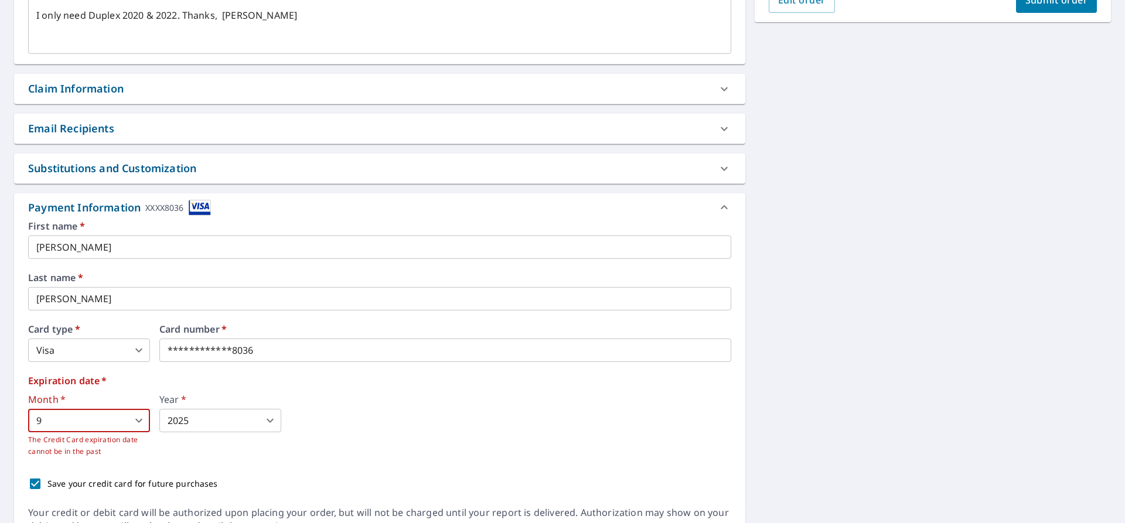
click at [268, 421] on body "AH AH Dashboard Order History Cancel Order AH Dashboard / Finalize Order Finali…" at bounding box center [562, 261] width 1125 height 523
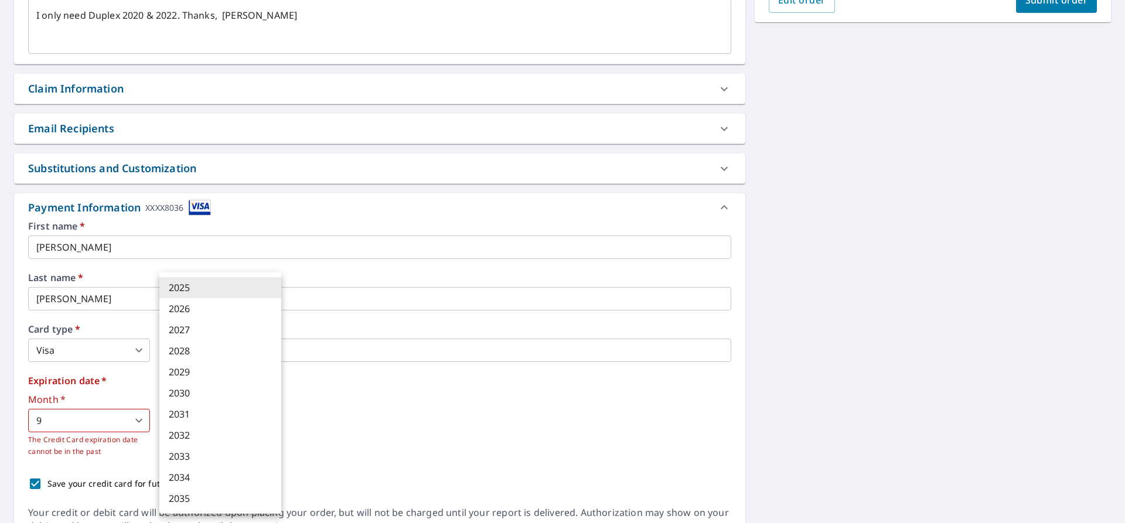
click at [217, 352] on li "2028" at bounding box center [220, 350] width 122 height 21
type textarea "x"
type input "2028"
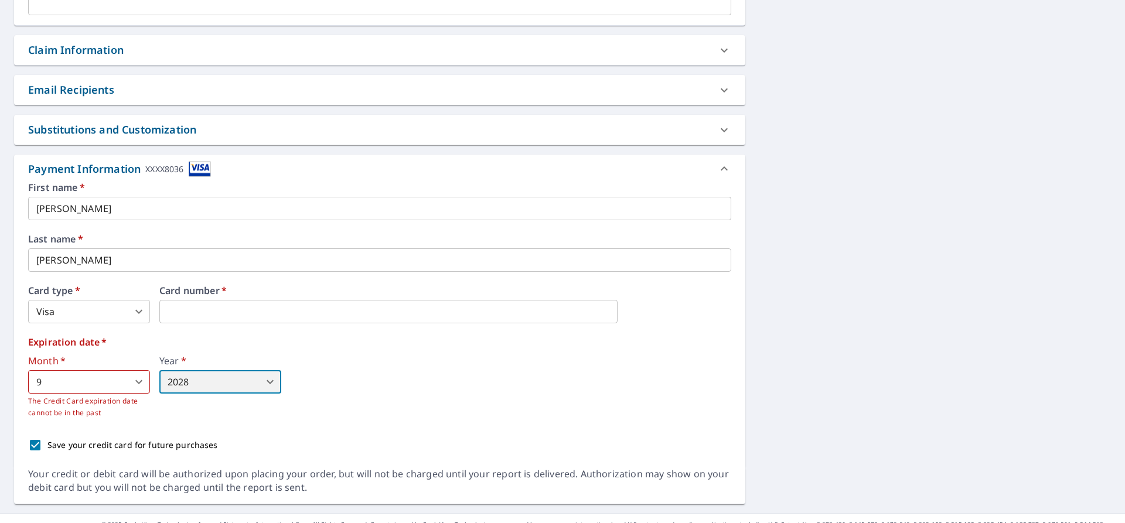
scroll to position [411, 0]
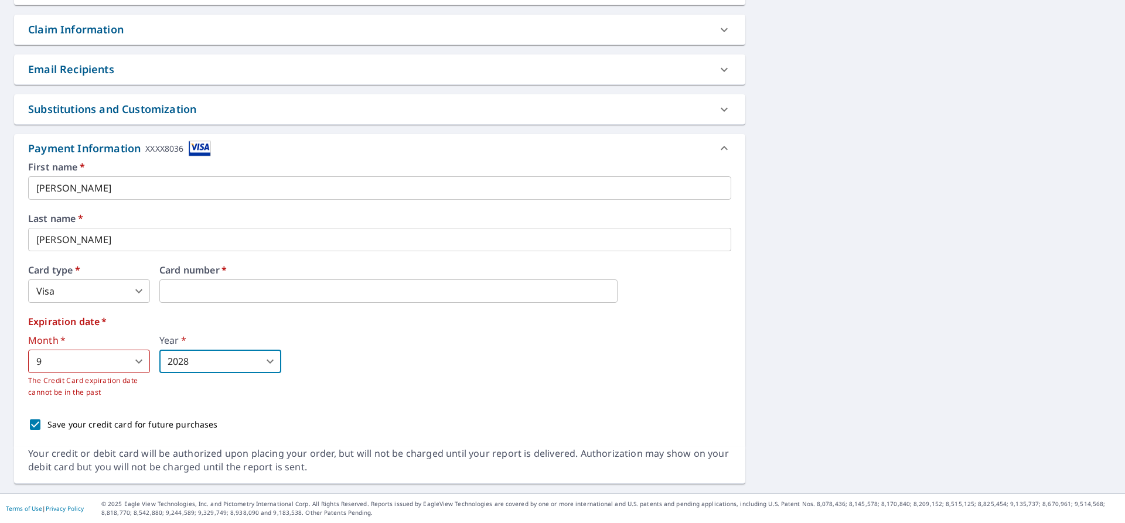
click at [138, 361] on body "AH AH Dashboard Order History Cancel Order AH Dashboard / Finalize Order Finali…" at bounding box center [562, 261] width 1125 height 523
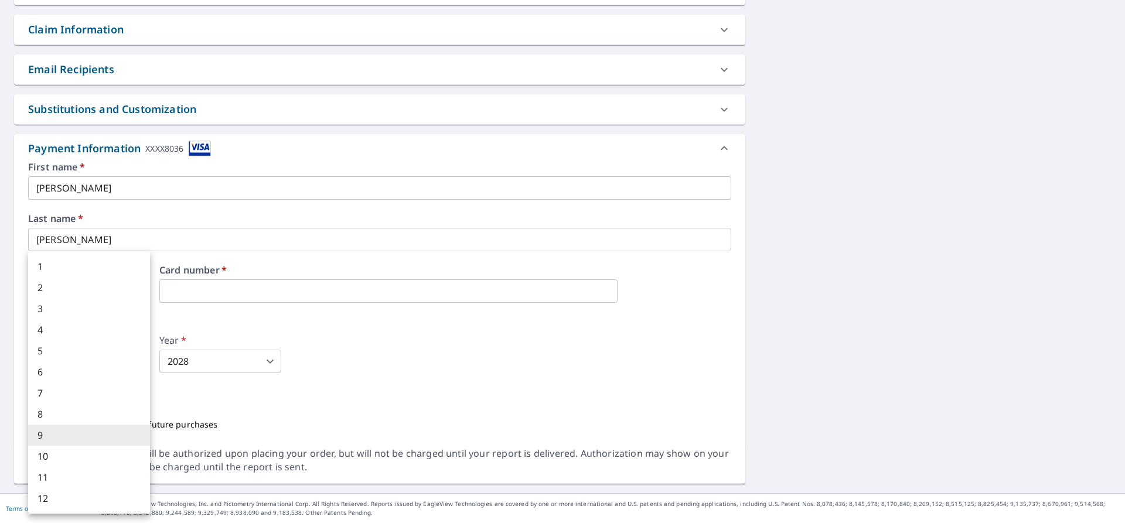
click at [67, 438] on li "9" at bounding box center [89, 435] width 122 height 21
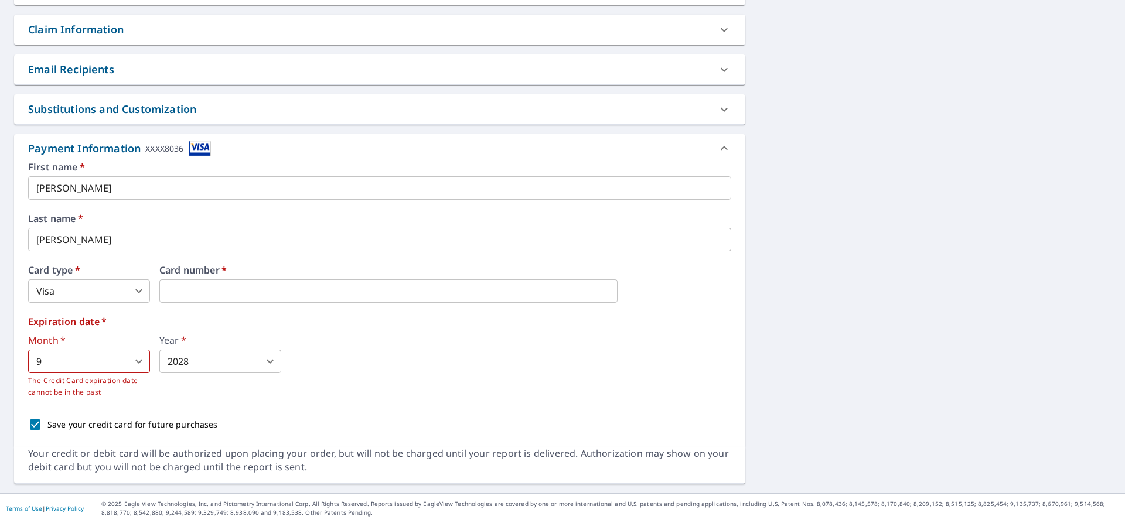
click at [80, 413] on div "Save your credit card for future purchases" at bounding box center [379, 425] width 703 height 25
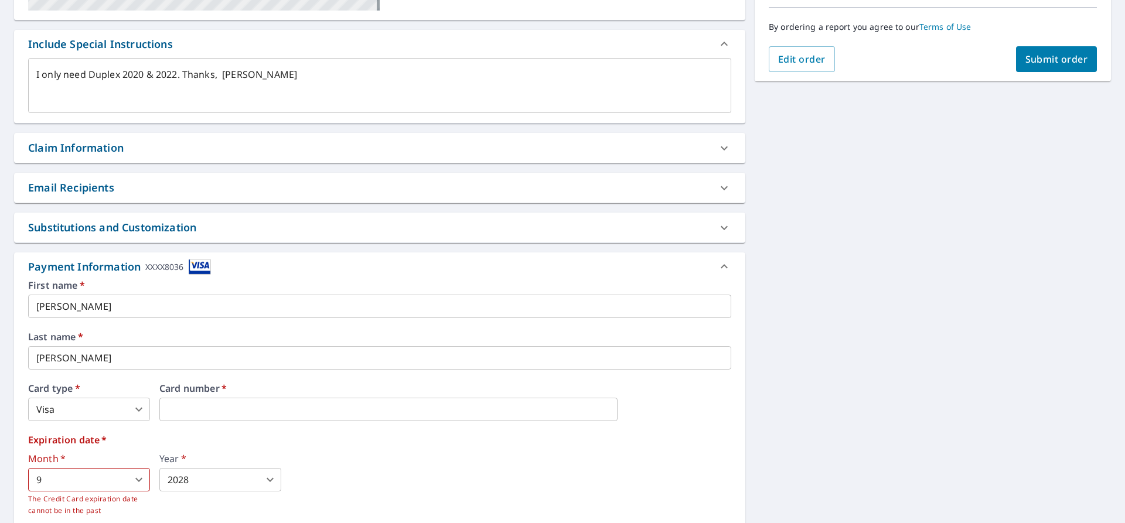
scroll to position [294, 0]
click at [1045, 60] on span "Submit order" at bounding box center [1056, 58] width 63 height 13
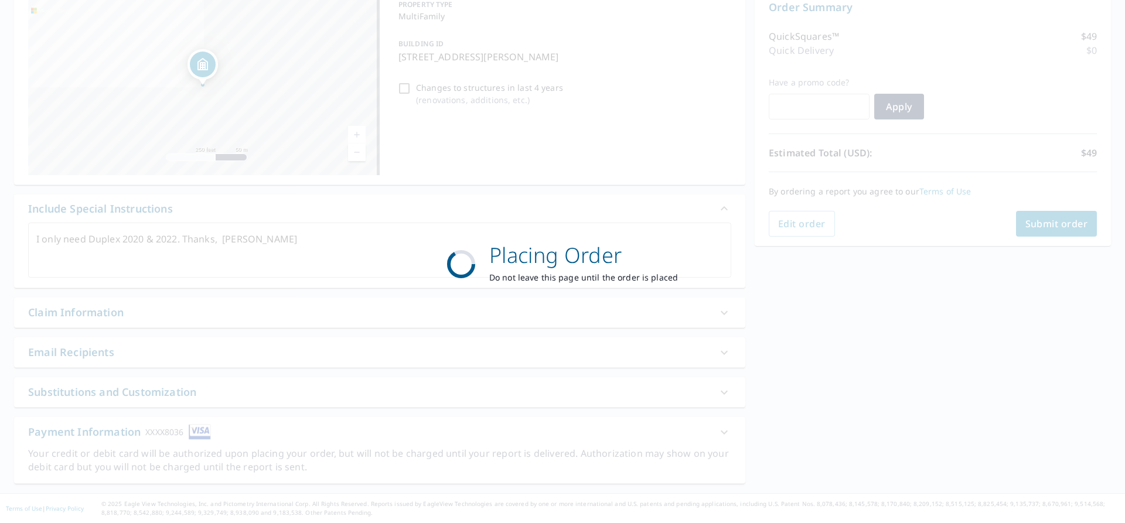
scroll to position [128, 0]
type textarea "x"
